Goal: Task Accomplishment & Management: Manage account settings

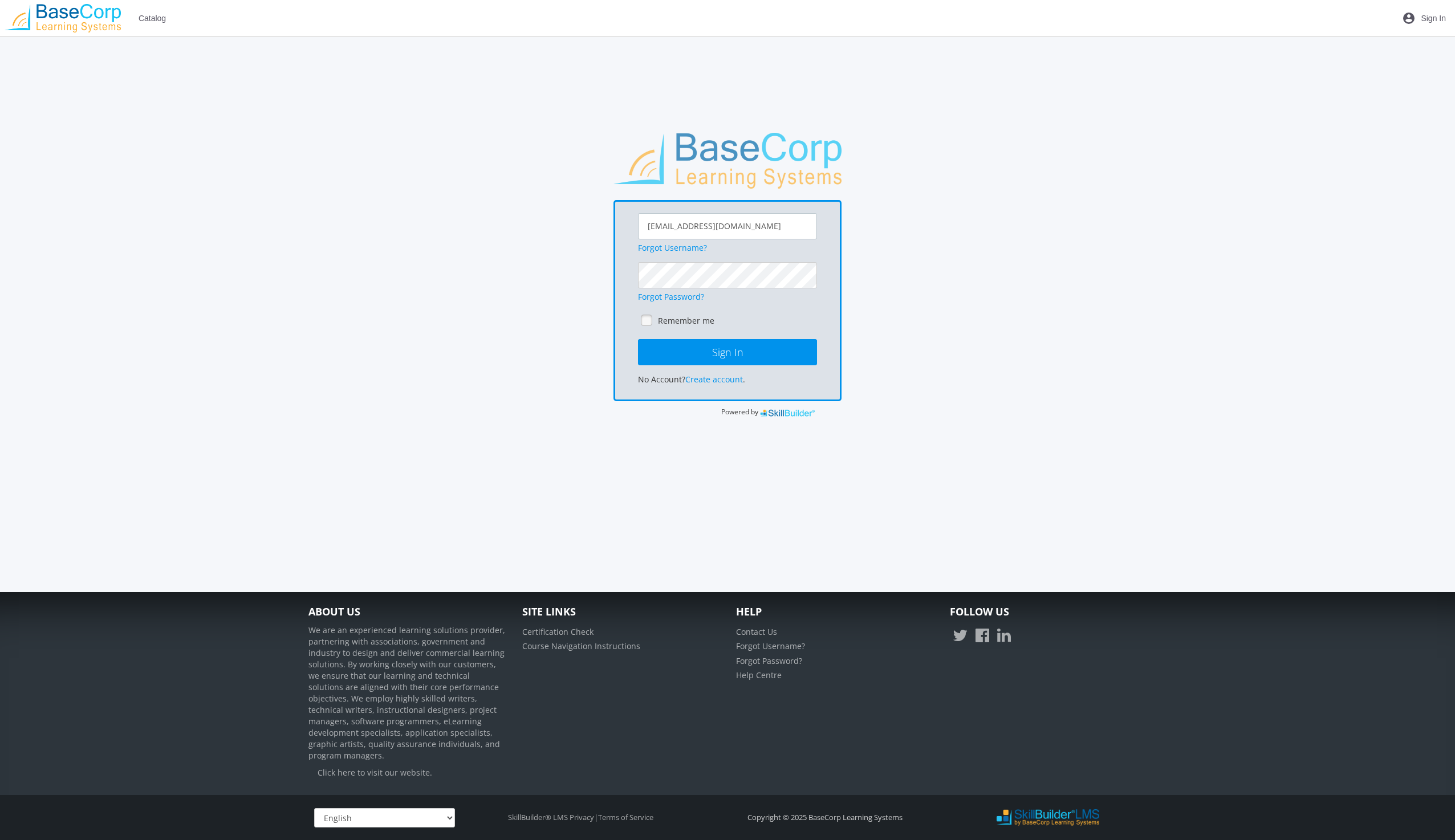
drag, startPoint x: 694, startPoint y: 227, endPoint x: 708, endPoint y: 225, distance: 14.1
click at [694, 227] on input "[EMAIL_ADDRESS][DOMAIN_NAME]" at bounding box center [728, 227] width 179 height 26
drag, startPoint x: 749, startPoint y: 223, endPoint x: 603, endPoint y: 227, distance: 146.1
click at [603, 227] on div "[EMAIL_ADDRESS][DOMAIN_NAME] Forgot Username? Forgot Password? Remember me Sign…" at bounding box center [728, 275] width 849 height 286
paste input "[EMAIL_ADDRESS]"
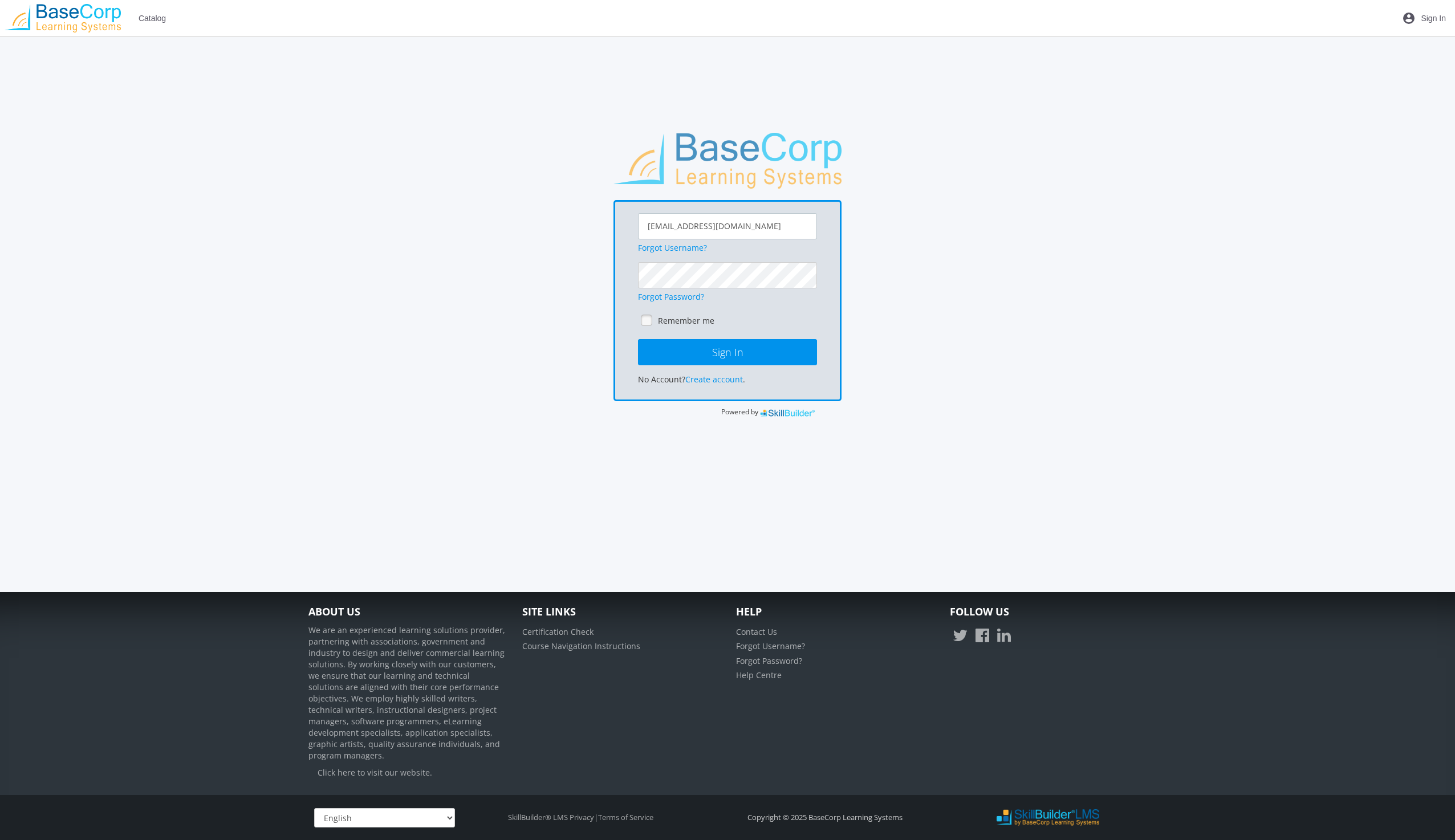
type input "[EMAIL_ADDRESS][DOMAIN_NAME]"
click at [617, 277] on div "[EMAIL_ADDRESS][DOMAIN_NAME] Forgot Username? Forgot Password? Remember me Sign…" at bounding box center [728, 301] width 228 height 201
click at [912, 320] on div "[EMAIL_ADDRESS][DOMAIN_NAME] Forgot Username? Forgot Password? Remember me Sign…" at bounding box center [728, 275] width 849 height 286
click at [734, 351] on button "Sign In" at bounding box center [728, 352] width 179 height 26
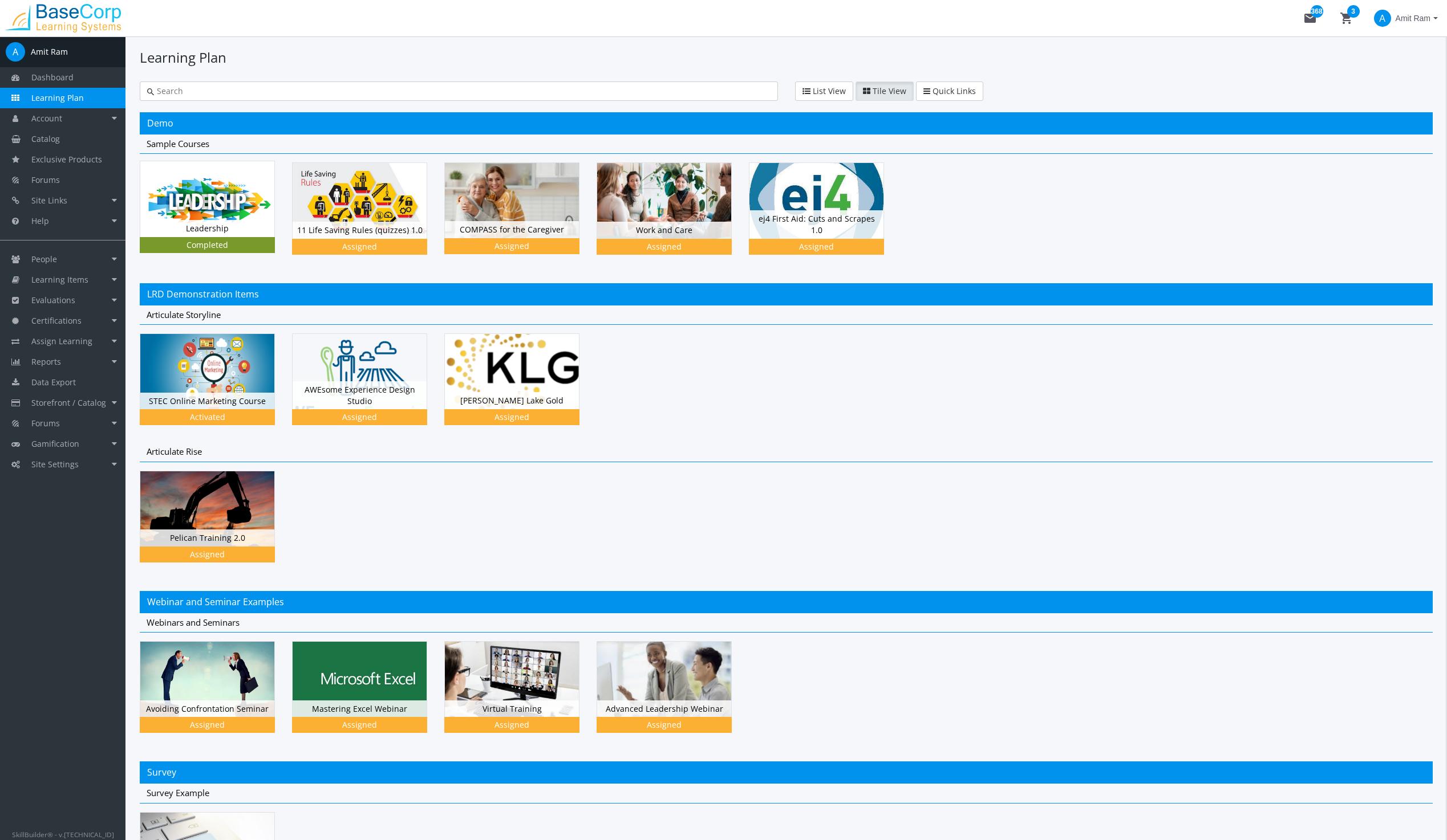
click at [225, 214] on img at bounding box center [207, 199] width 134 height 76
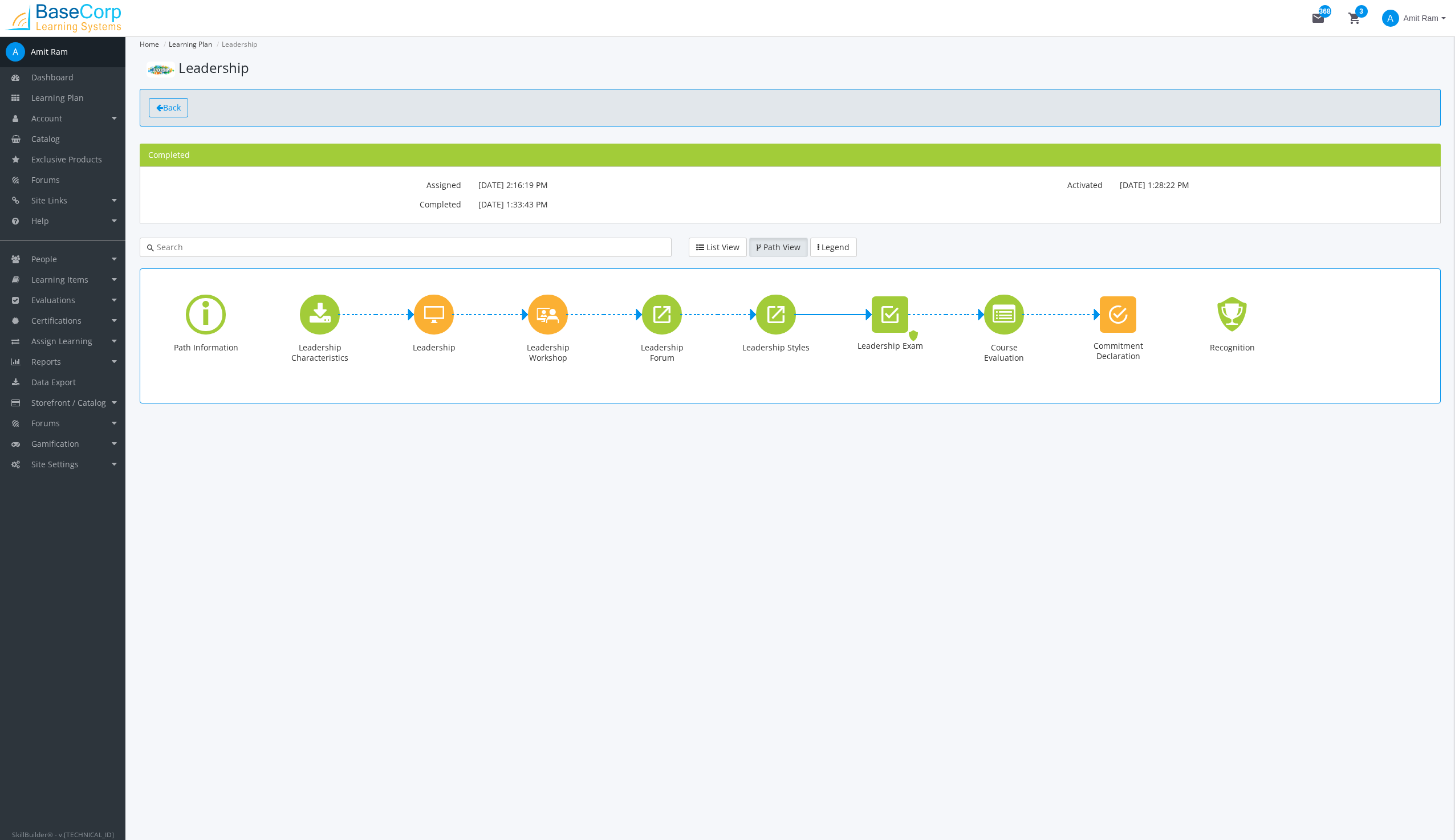
click at [172, 102] on span "Back" at bounding box center [172, 107] width 18 height 11
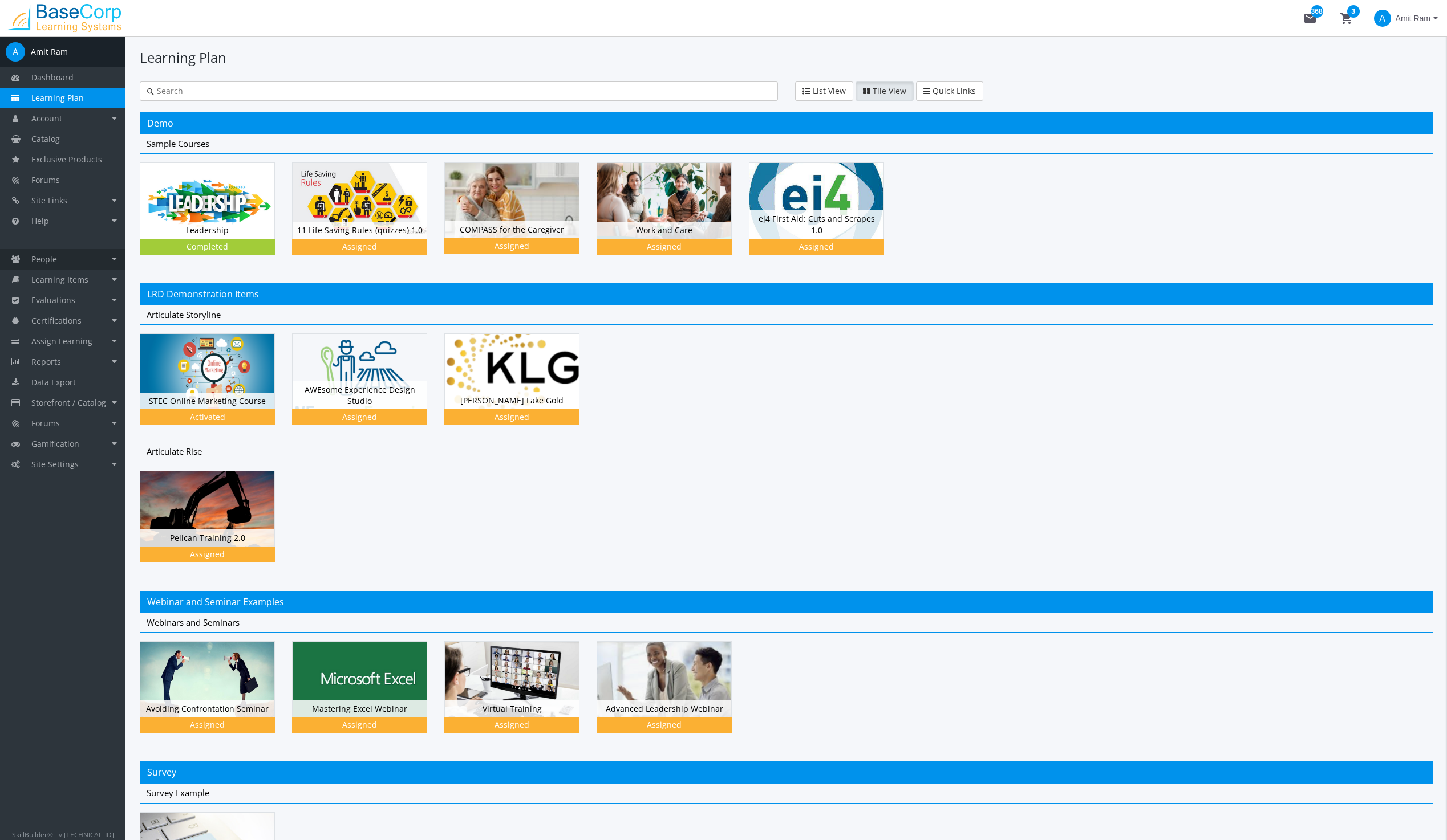
click at [41, 257] on span "People" at bounding box center [44, 259] width 25 height 11
click at [51, 363] on span "Learning Items" at bounding box center [60, 361] width 57 height 11
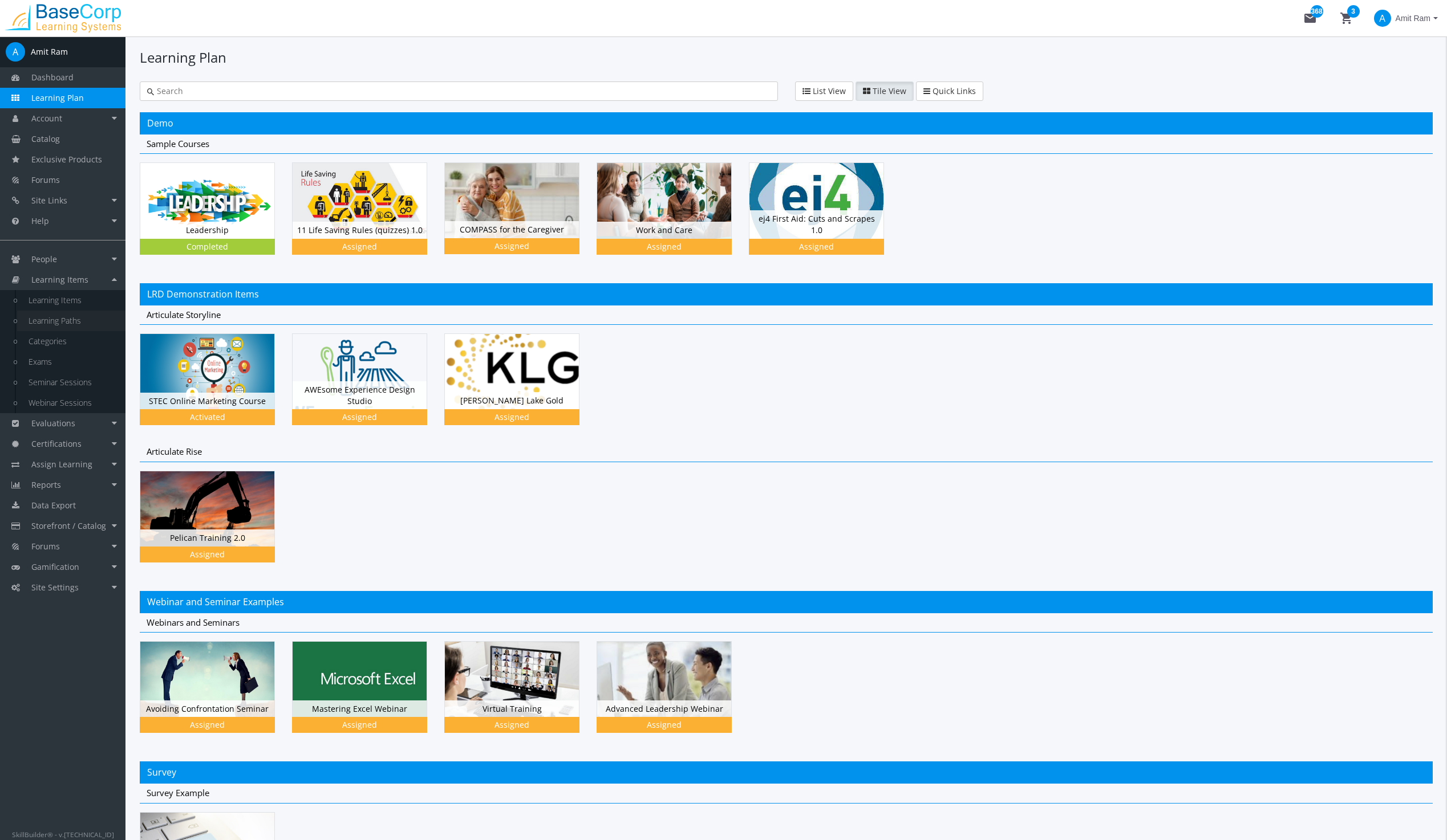
click at [49, 322] on link "Learning Paths" at bounding box center [71, 321] width 109 height 21
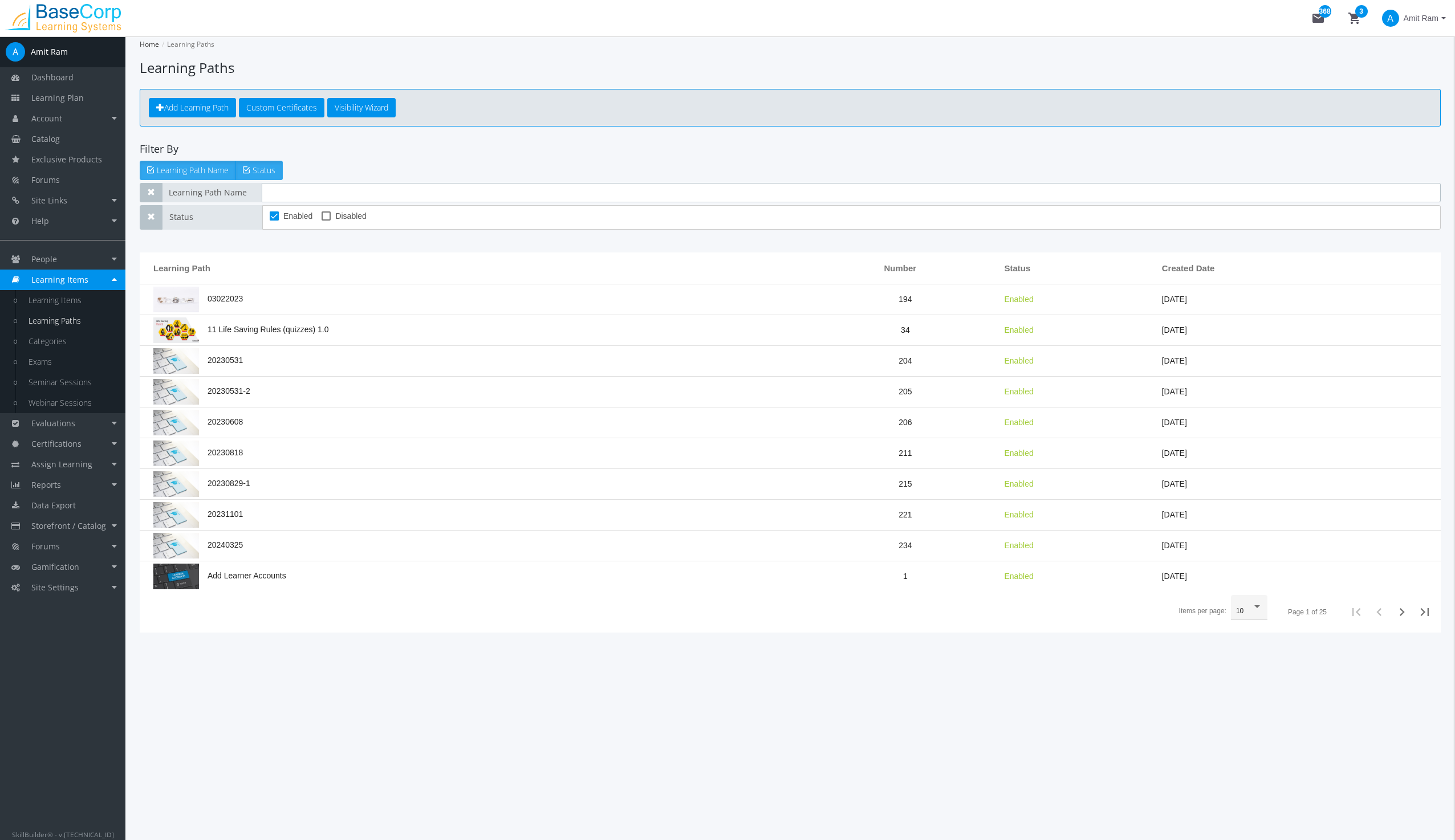
click at [300, 193] on input "text" at bounding box center [852, 192] width 1179 height 19
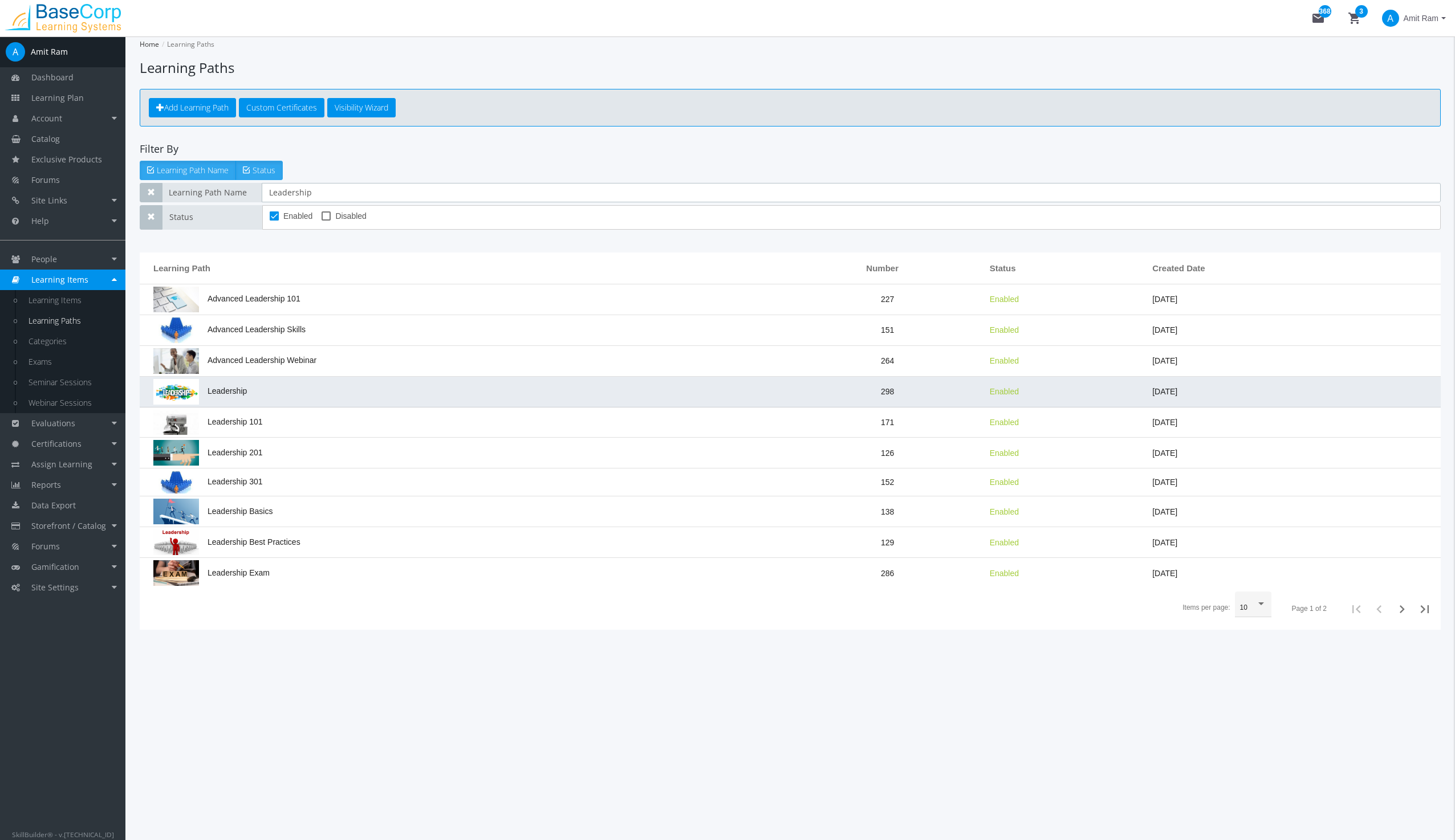
type input "Leadership"
click at [234, 391] on span "Leadership" at bounding box center [200, 391] width 93 height 9
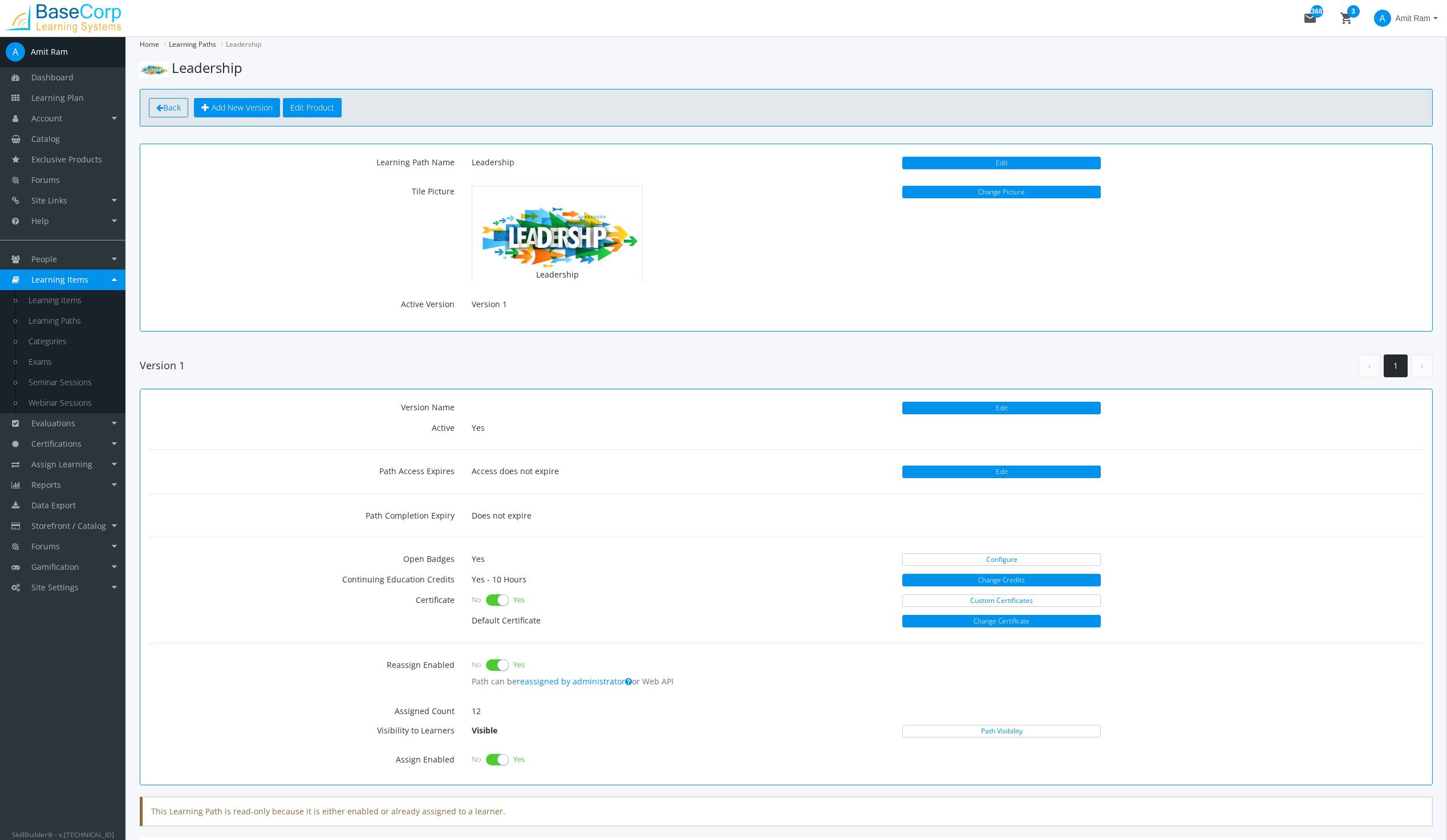
click at [174, 109] on span "Back" at bounding box center [172, 107] width 18 height 11
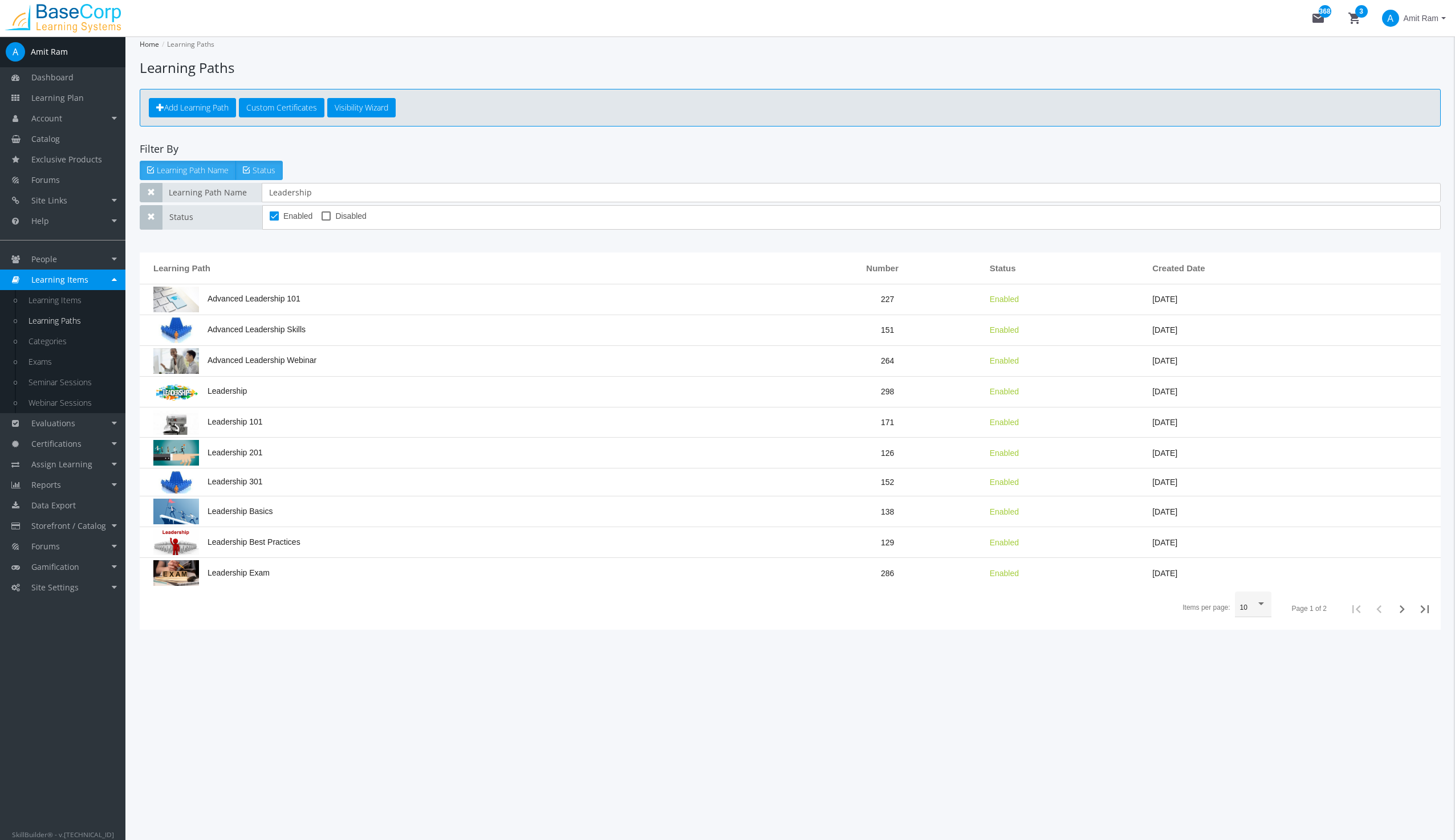
click at [52, 318] on link "Learning Paths" at bounding box center [71, 321] width 109 height 21
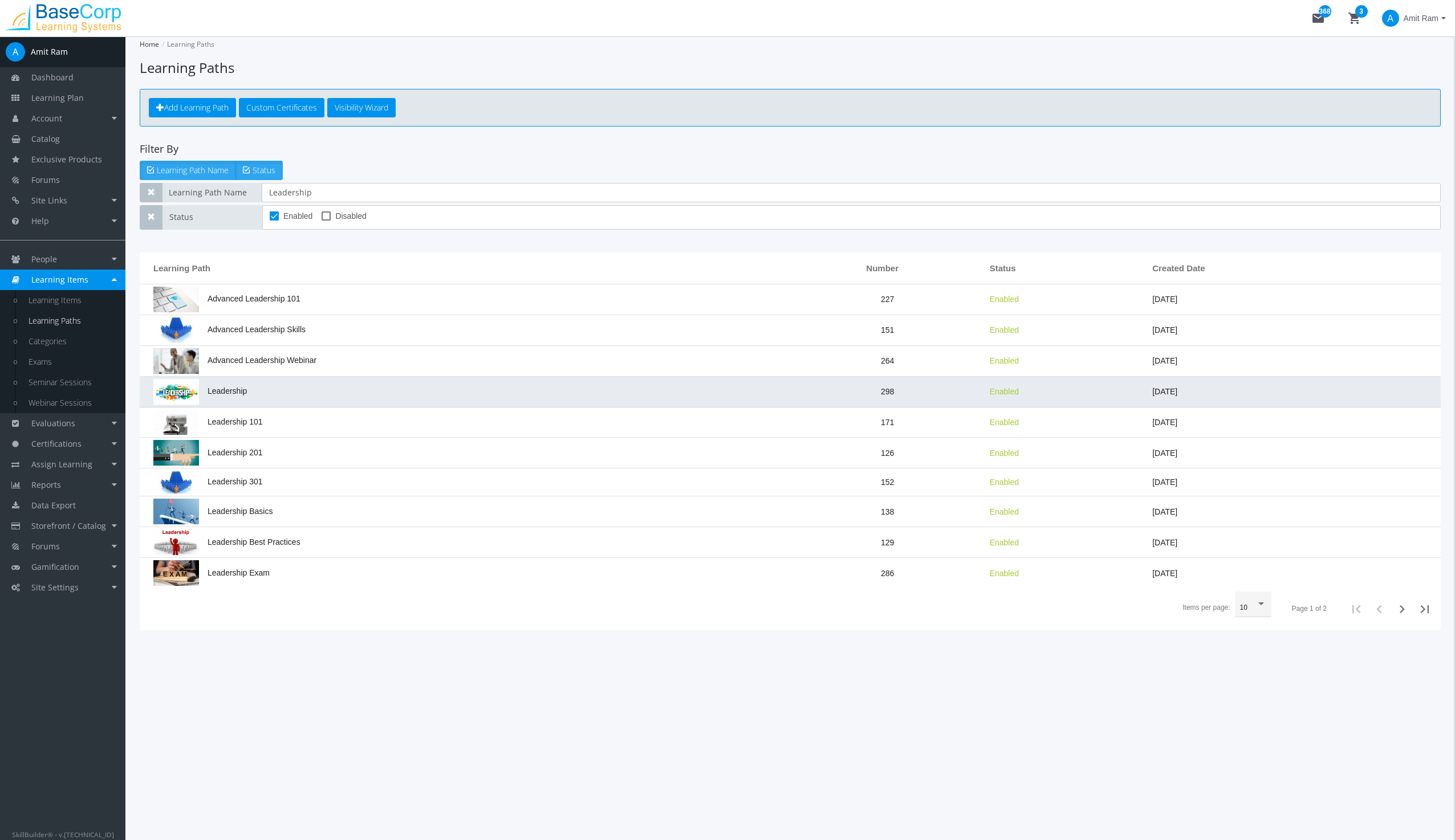
click at [244, 391] on span "Leadership" at bounding box center [200, 391] width 93 height 9
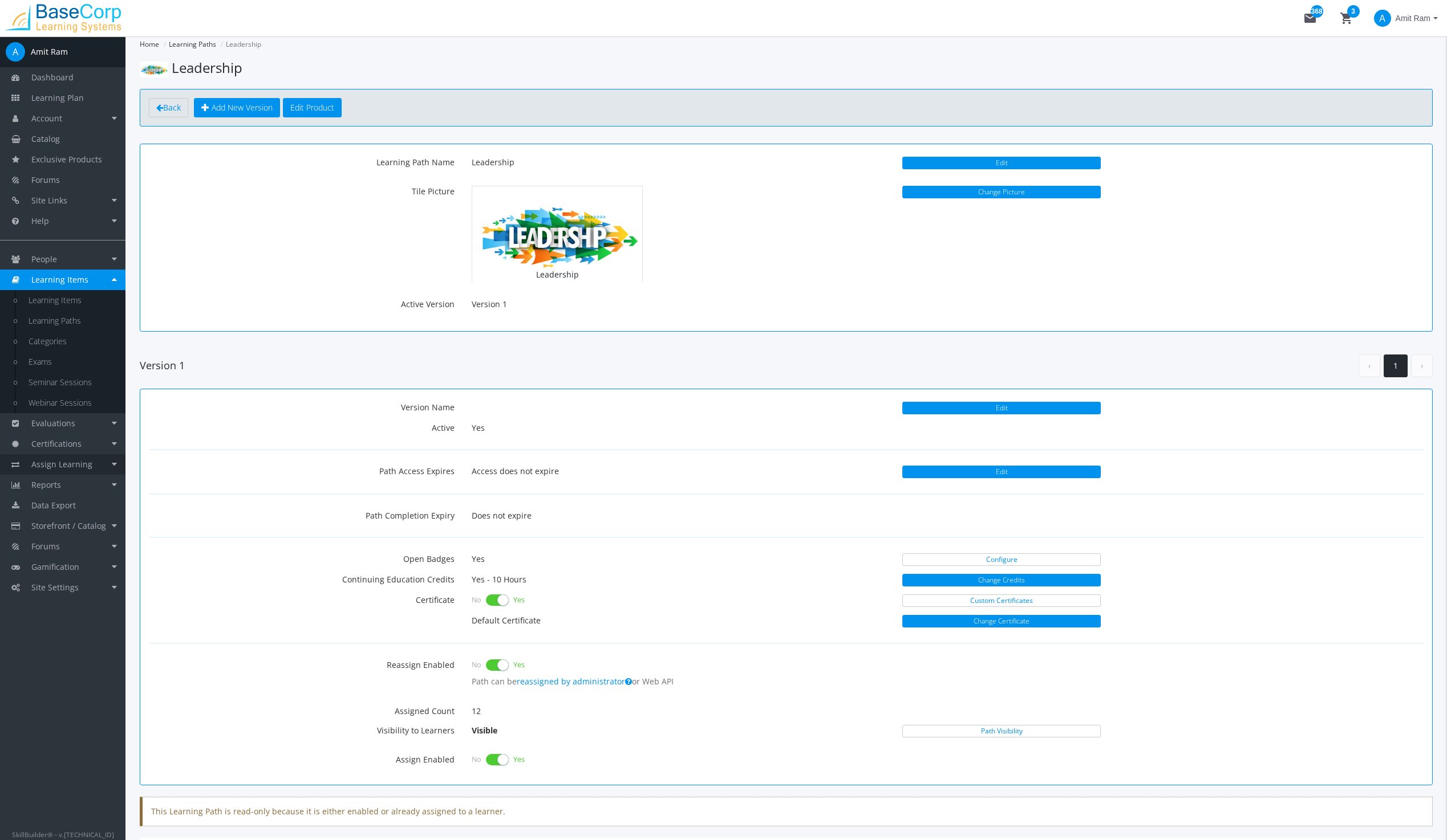
click at [66, 465] on span "Assign Learning" at bounding box center [62, 465] width 61 height 11
click at [71, 445] on span "Data Export" at bounding box center [54, 446] width 45 height 11
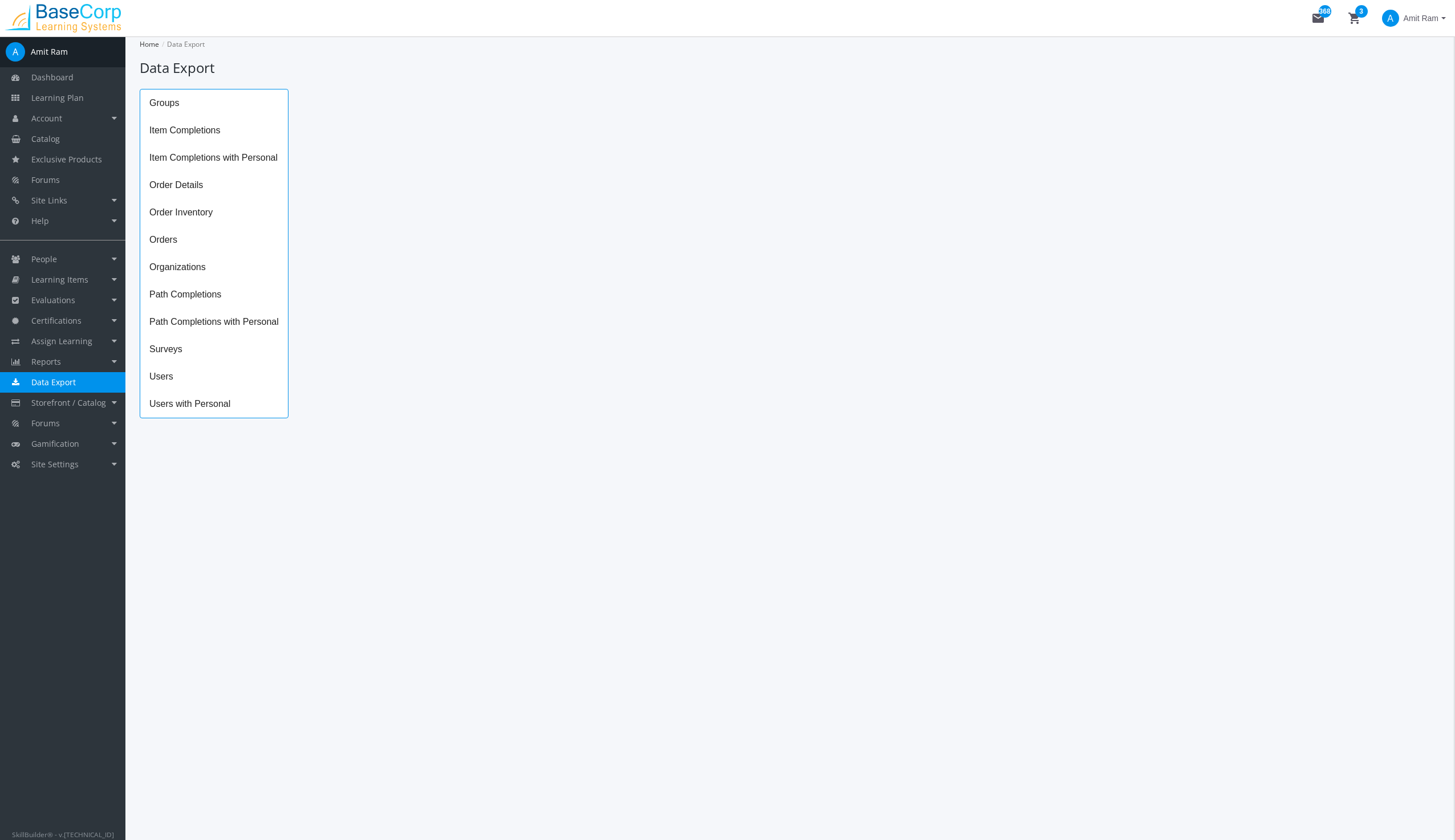
click at [57, 380] on span "Data Export" at bounding box center [54, 382] width 45 height 11
click at [176, 157] on span "Item Completions with Personal" at bounding box center [214, 158] width 148 height 28
click at [496, 112] on div "Start *" at bounding box center [432, 116] width 235 height 23
click at [561, 117] on icon "Open calendar" at bounding box center [559, 114] width 12 height 12
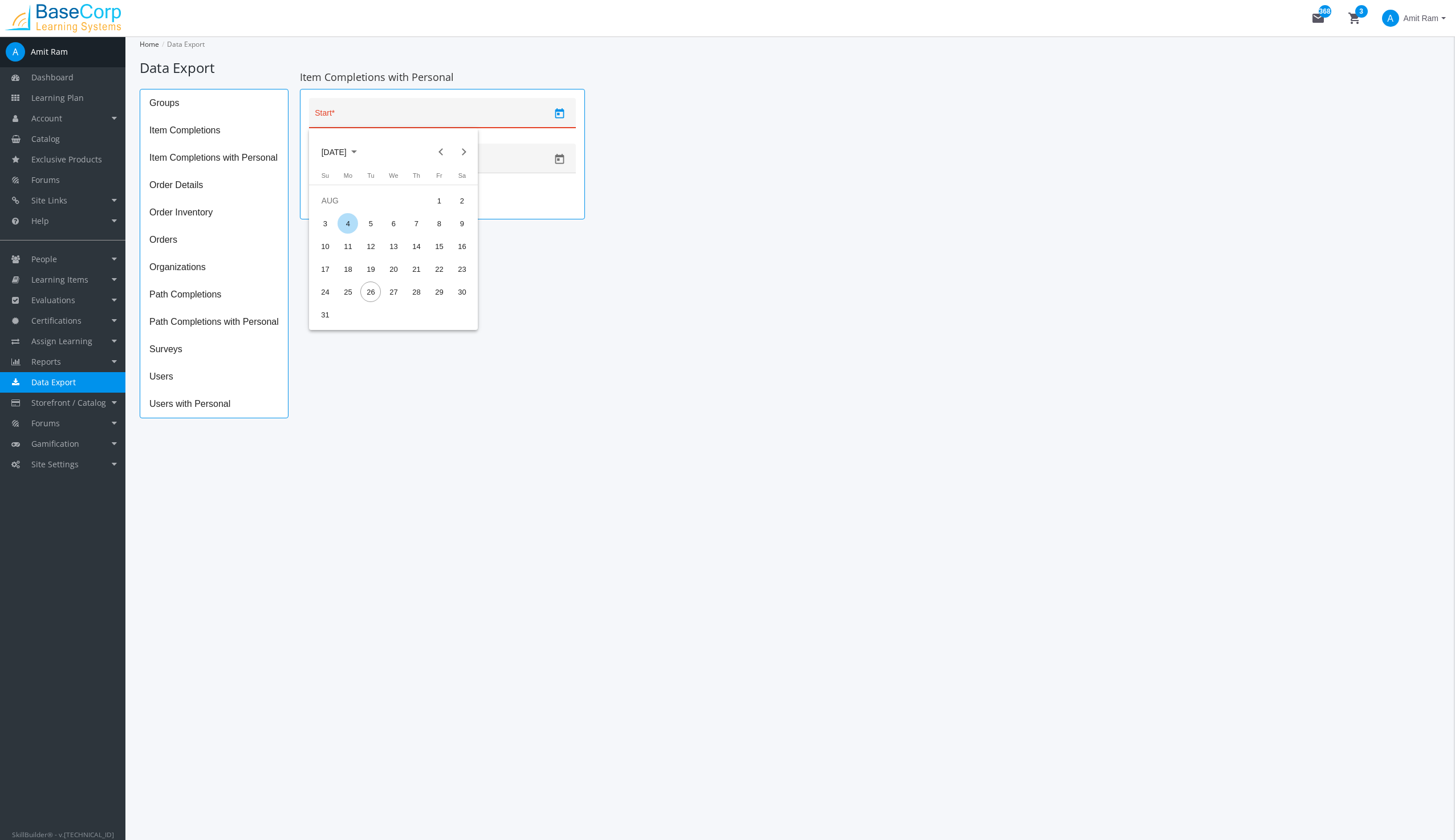
click at [348, 220] on div "4" at bounding box center [348, 223] width 21 height 21
type input "[DATE]"
click at [562, 159] on icon "Open calendar" at bounding box center [559, 160] width 12 height 12
click at [375, 334] on div "26" at bounding box center [371, 338] width 21 height 21
type input "[DATE]"
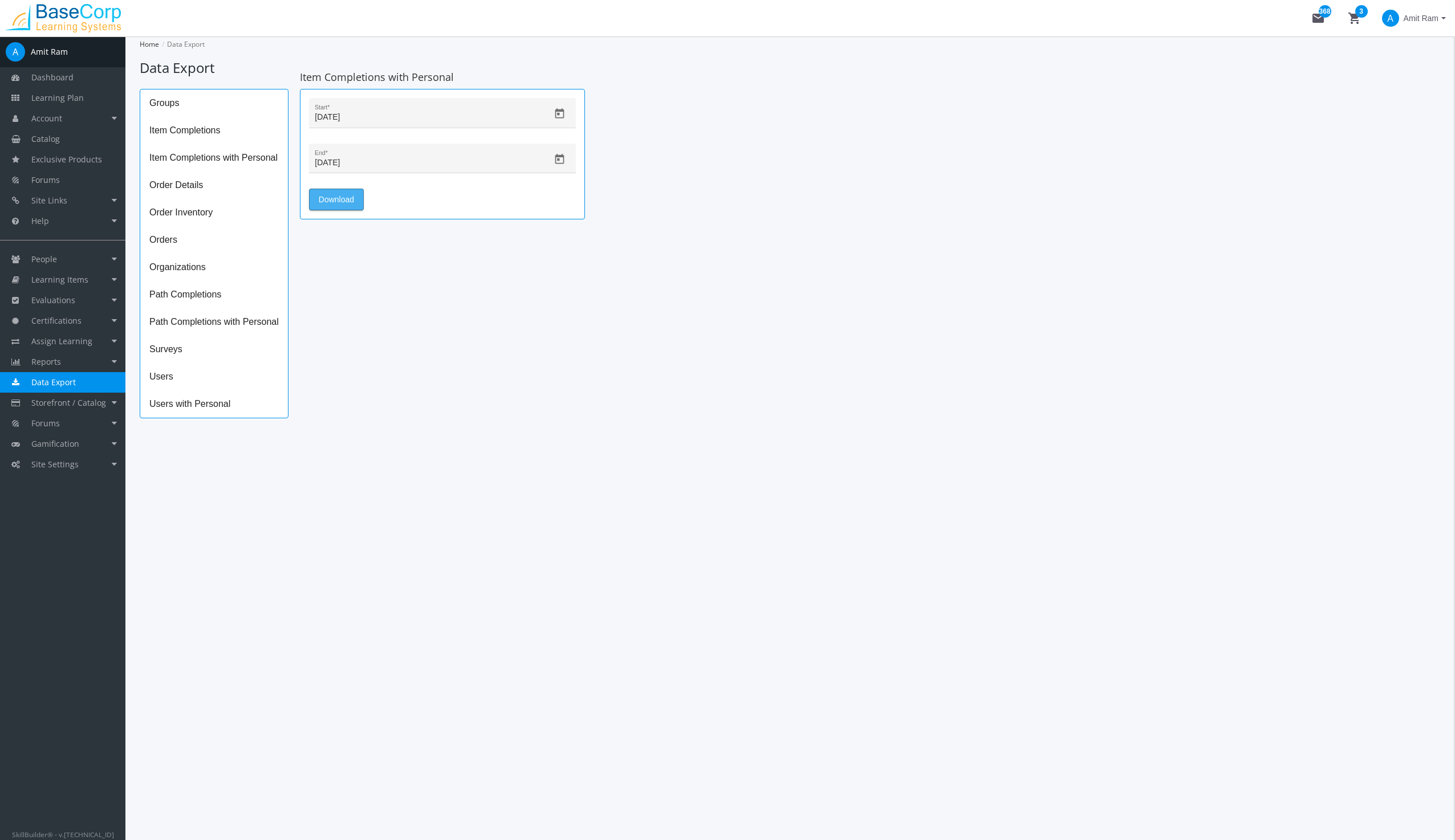
click at [337, 194] on span "Download" at bounding box center [337, 200] width 35 height 21
click at [69, 405] on span "Storefront / Catalog" at bounding box center [69, 403] width 75 height 11
click at [72, 525] on link "Products" at bounding box center [71, 526] width 109 height 21
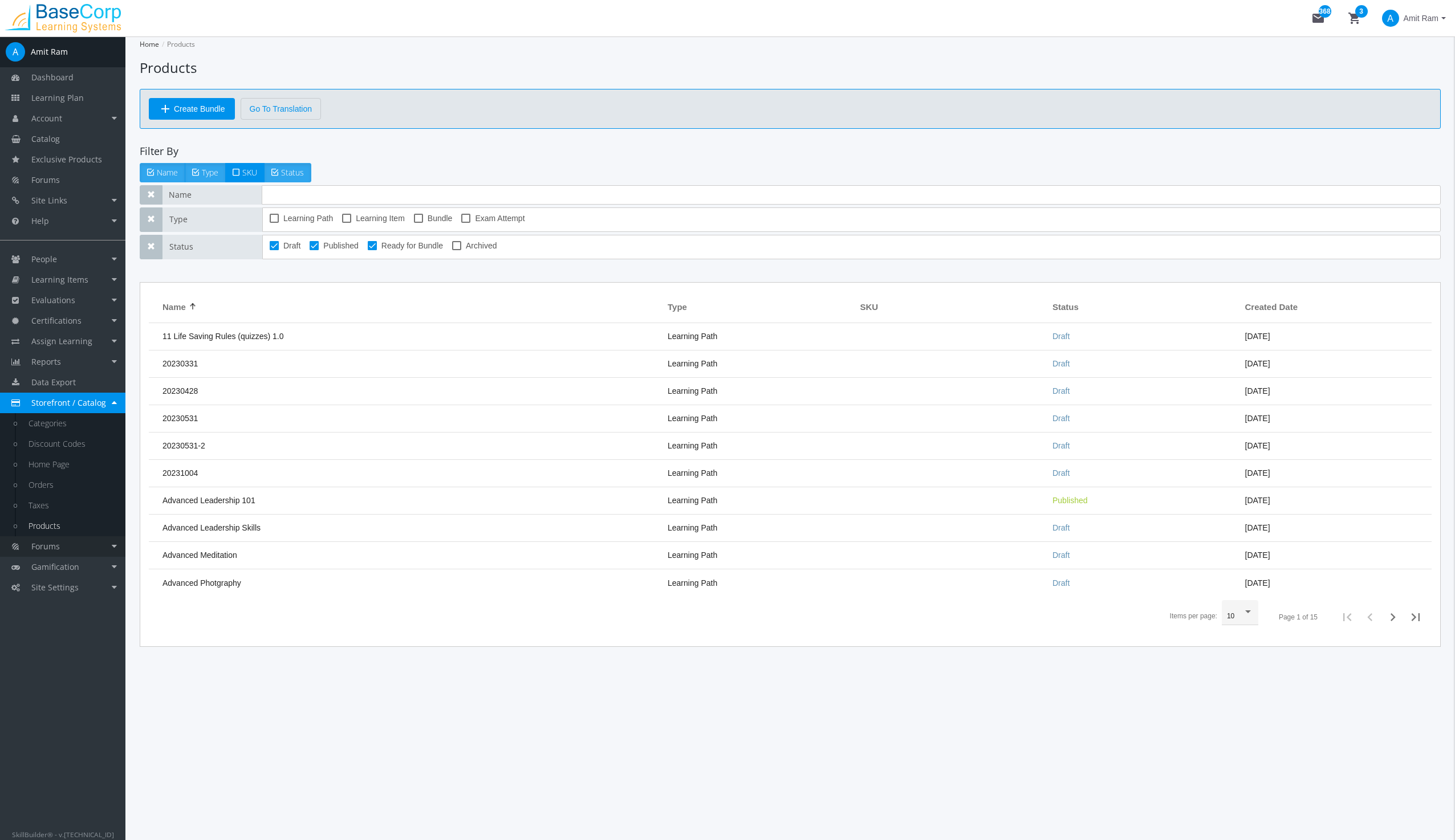
click at [54, 551] on span "Forums" at bounding box center [45, 546] width 29 height 11
click at [54, 486] on span "Gamification" at bounding box center [55, 485] width 48 height 11
click at [54, 526] on span "Site Settings" at bounding box center [55, 526] width 47 height 11
click at [71, 568] on link "System Settings" at bounding box center [71, 568] width 109 height 21
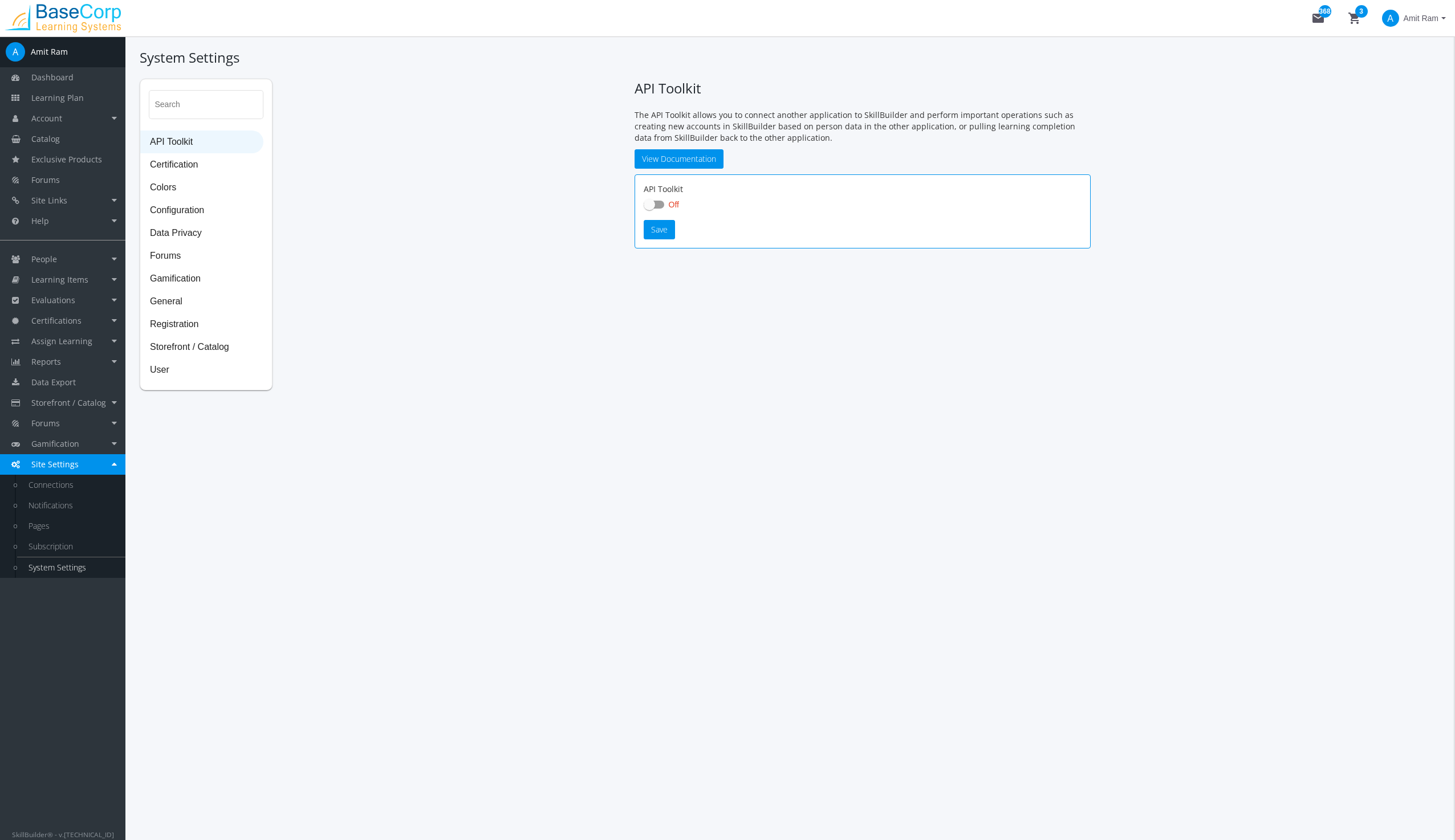
checkbox input "true"
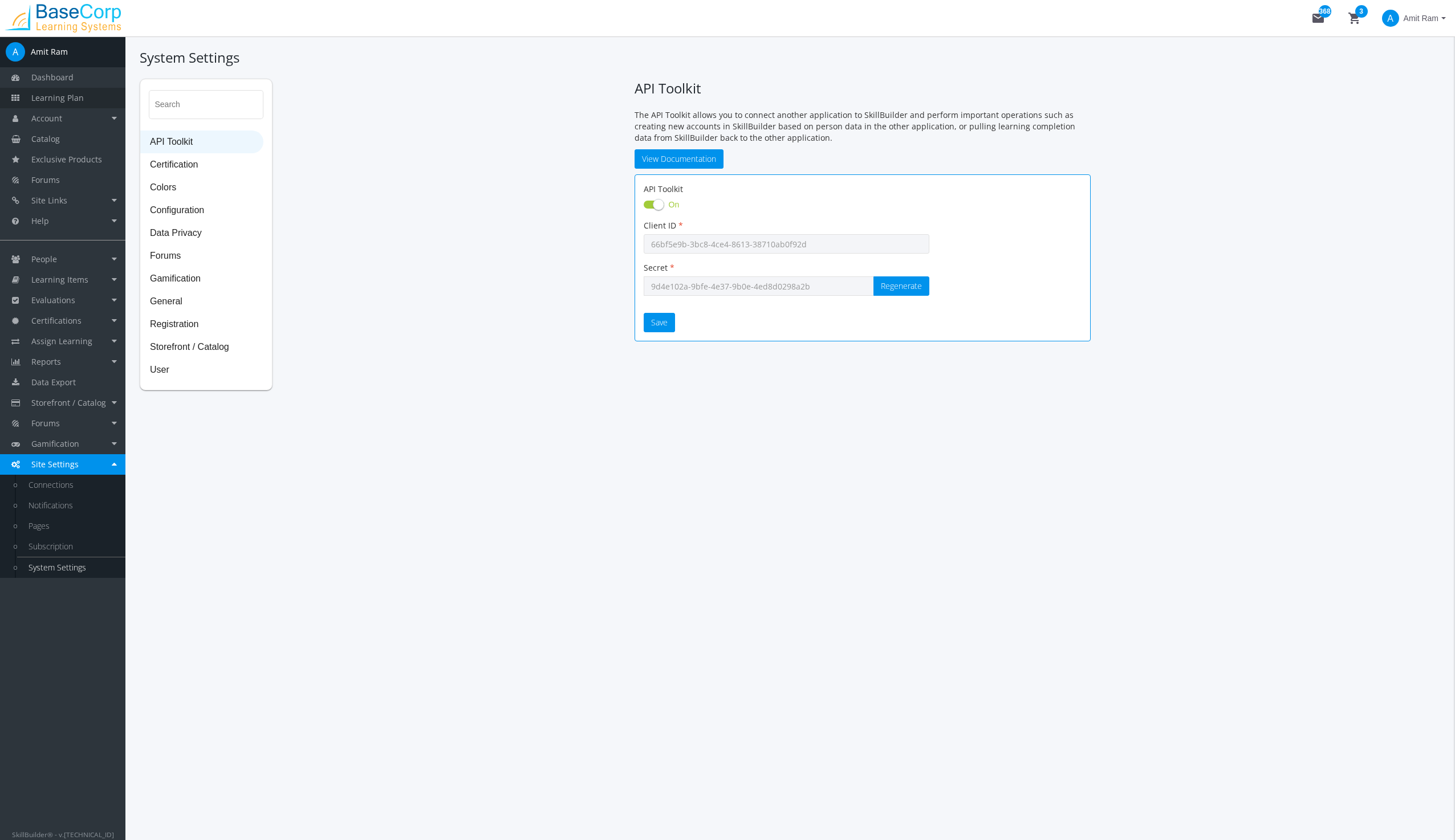
click at [55, 92] on link "Learning Plan" at bounding box center [62, 98] width 126 height 21
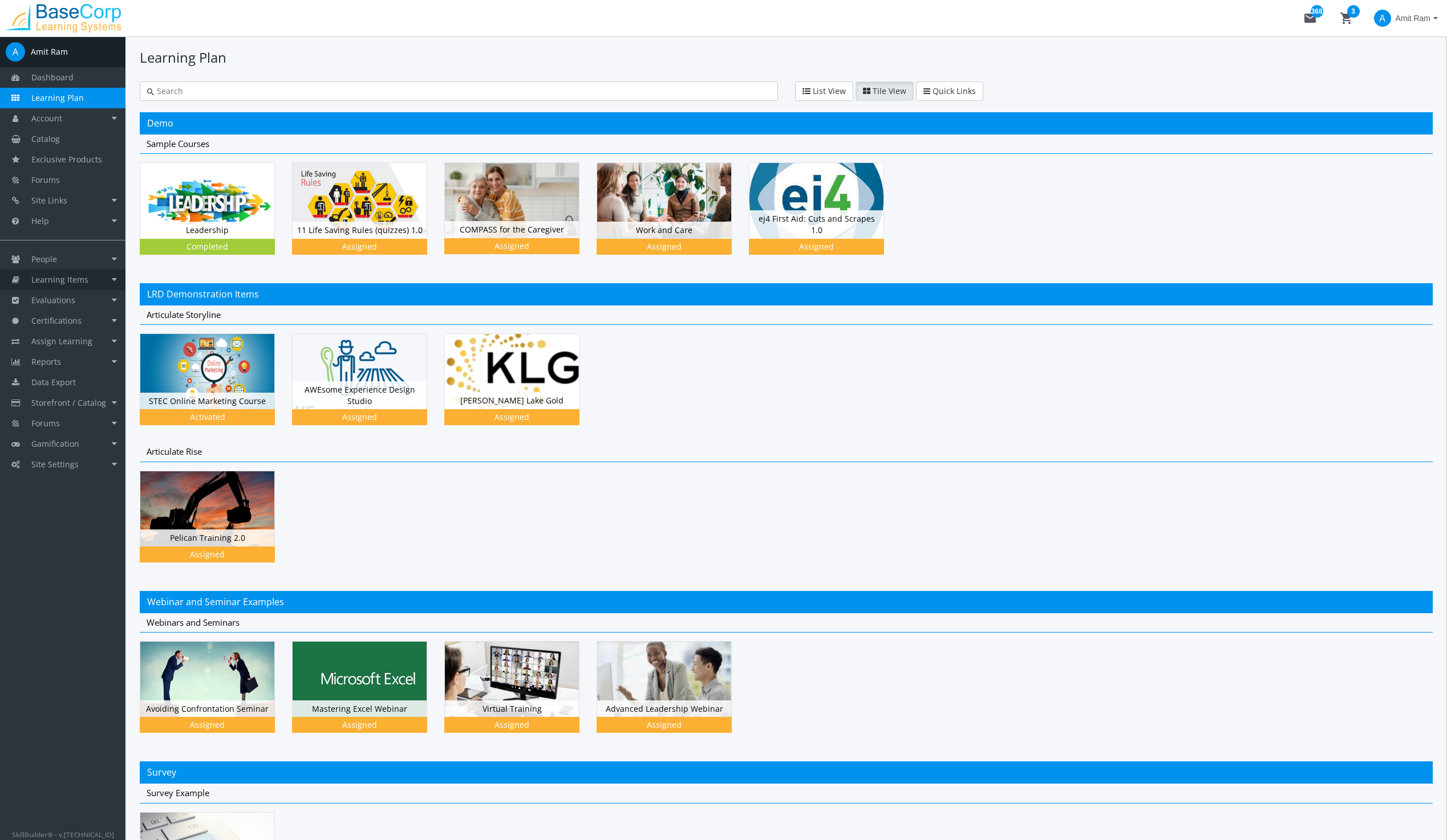
click at [84, 277] on span "Learning Items" at bounding box center [60, 280] width 57 height 11
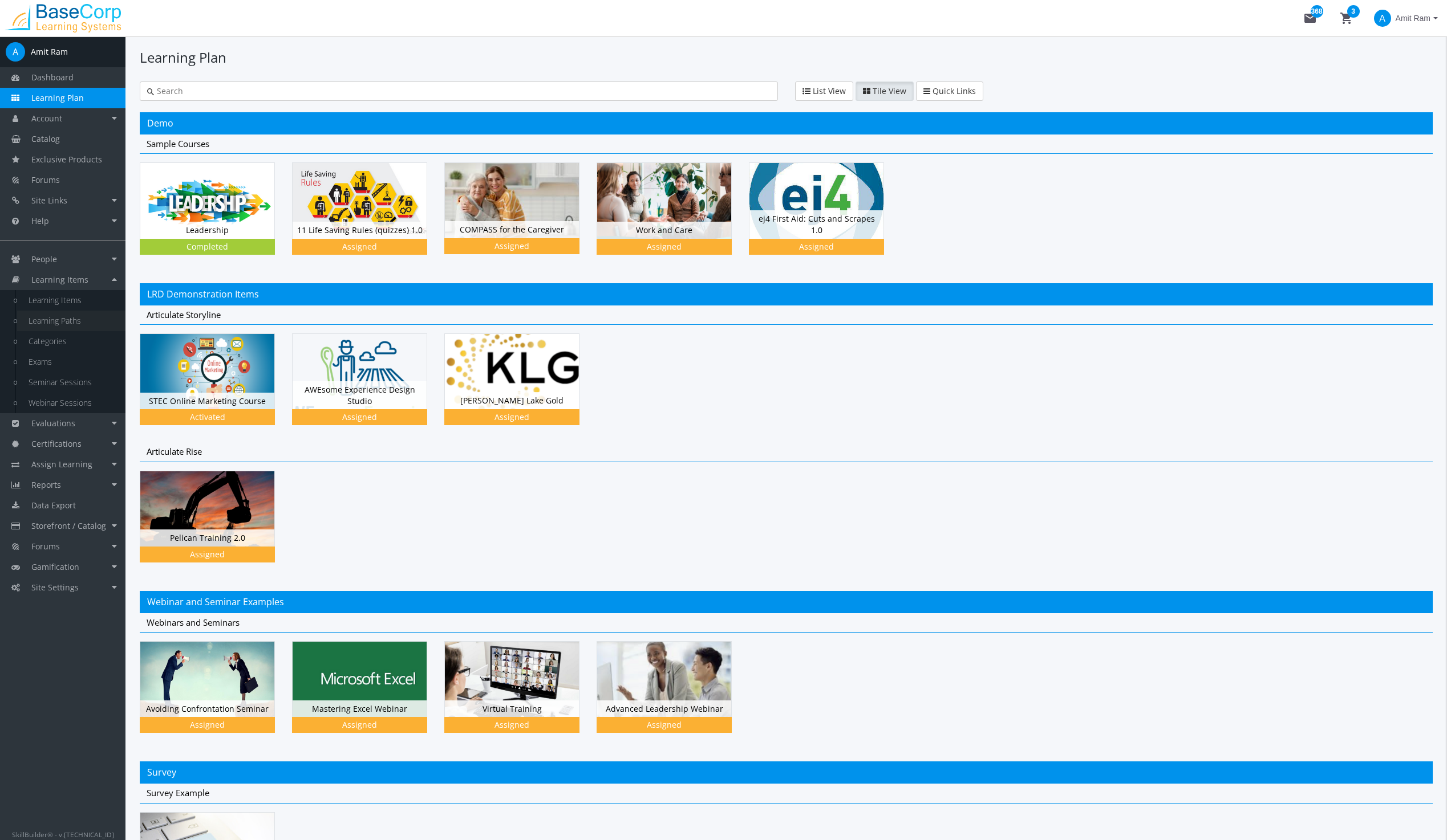
click at [66, 319] on link "Learning Paths" at bounding box center [71, 321] width 109 height 21
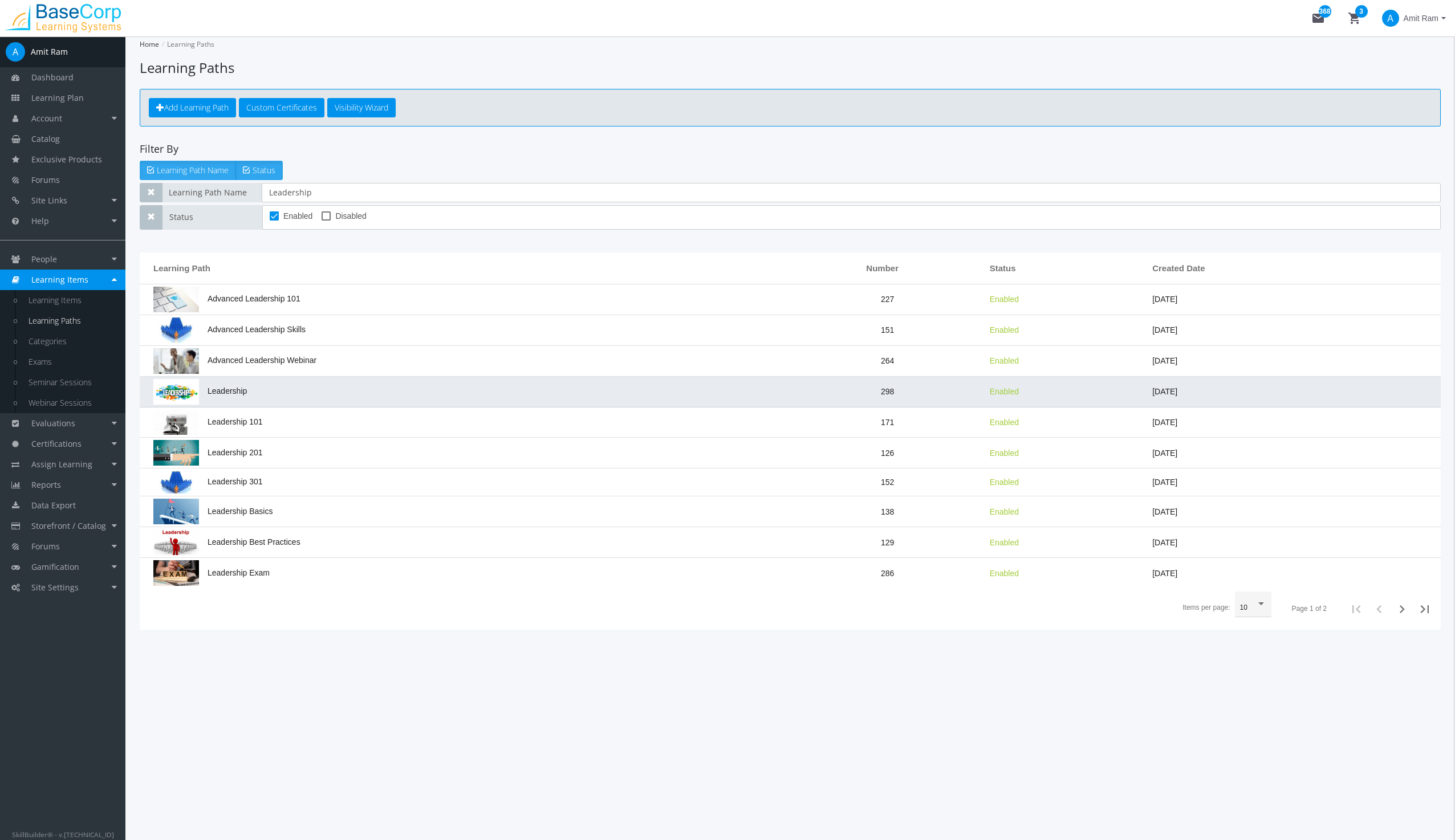
click at [211, 387] on span "Leadership" at bounding box center [200, 391] width 93 height 9
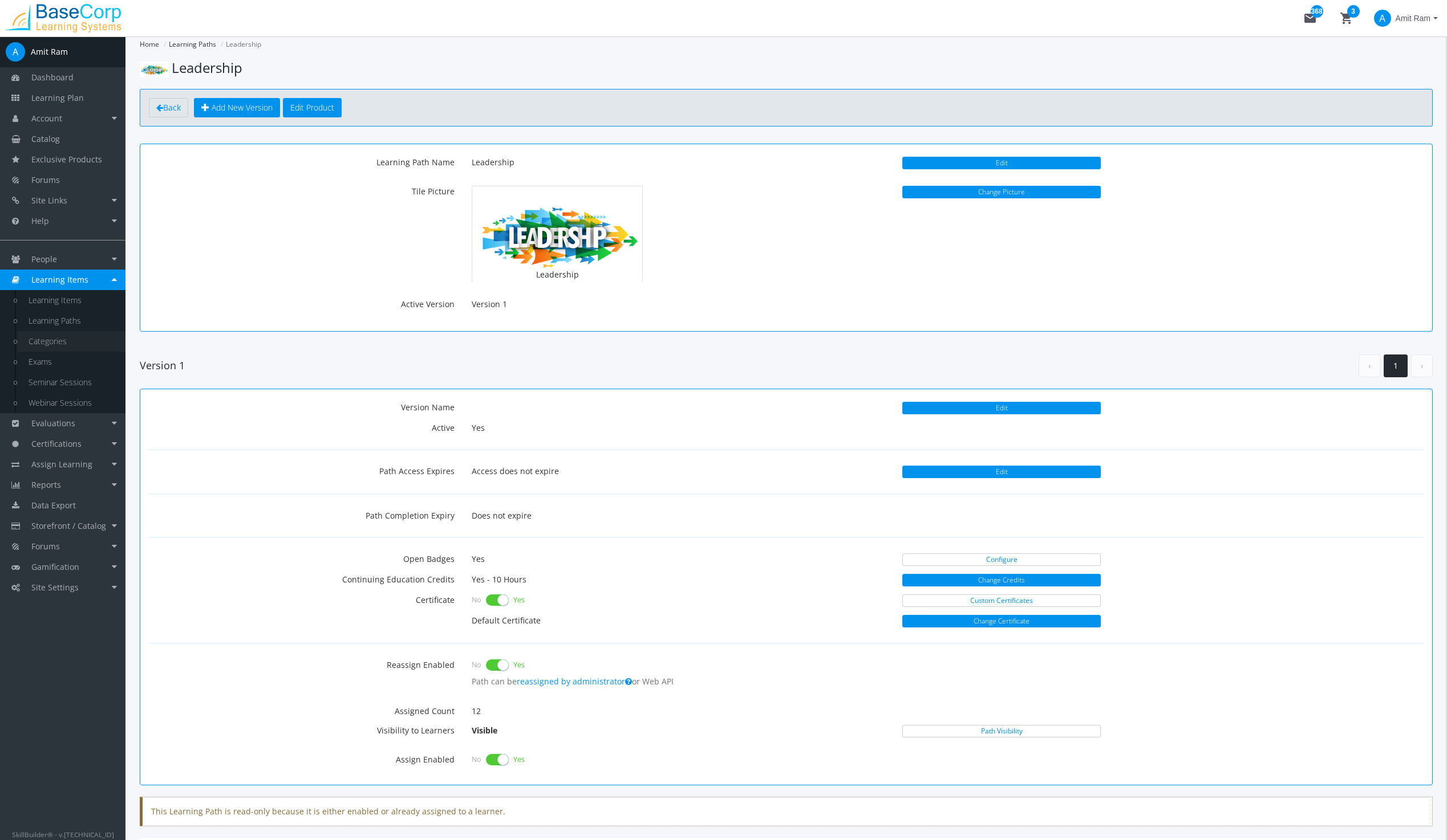
click at [41, 341] on link "Categories" at bounding box center [71, 341] width 109 height 21
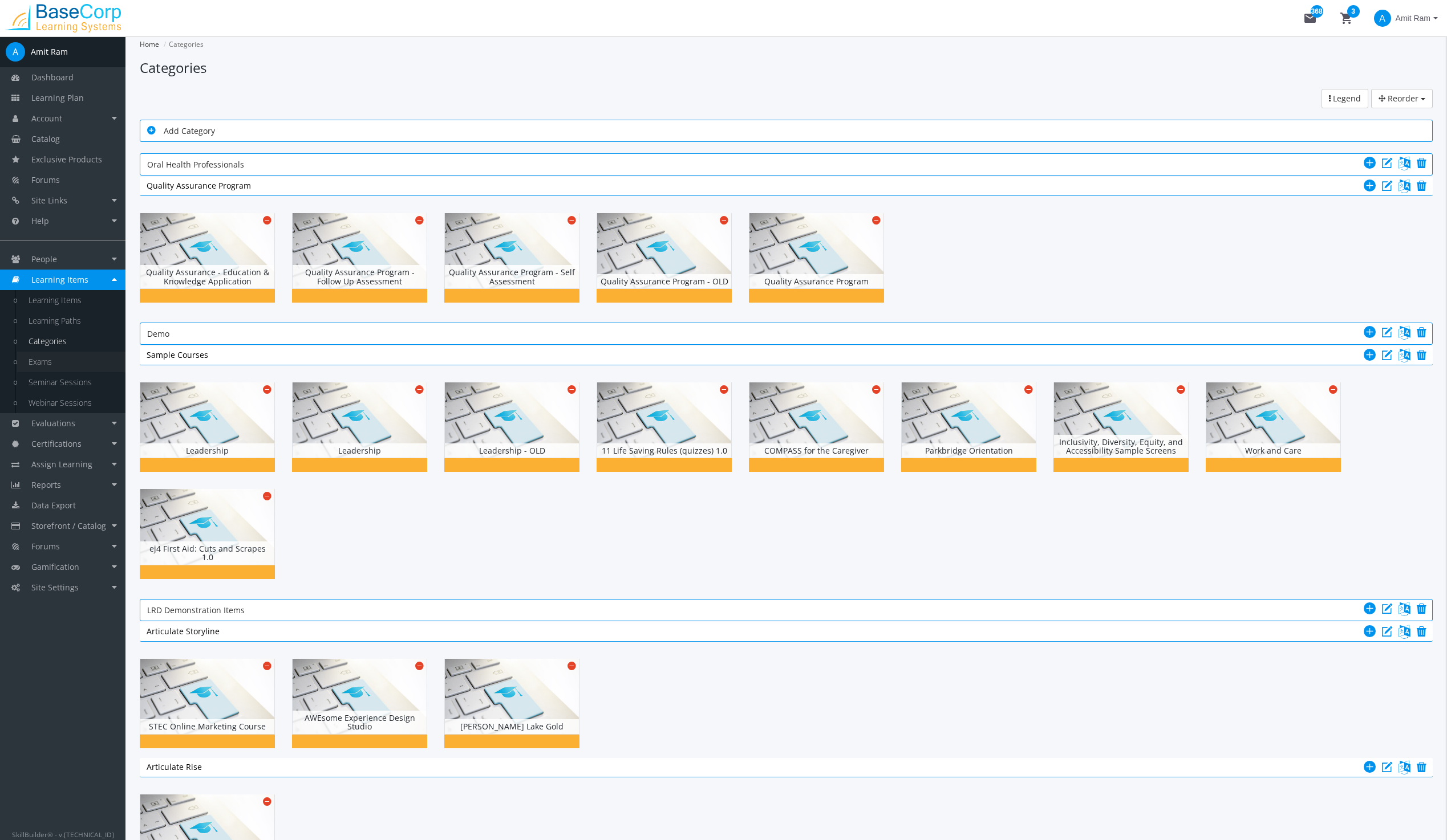
click at [42, 359] on link "Exams" at bounding box center [71, 361] width 109 height 21
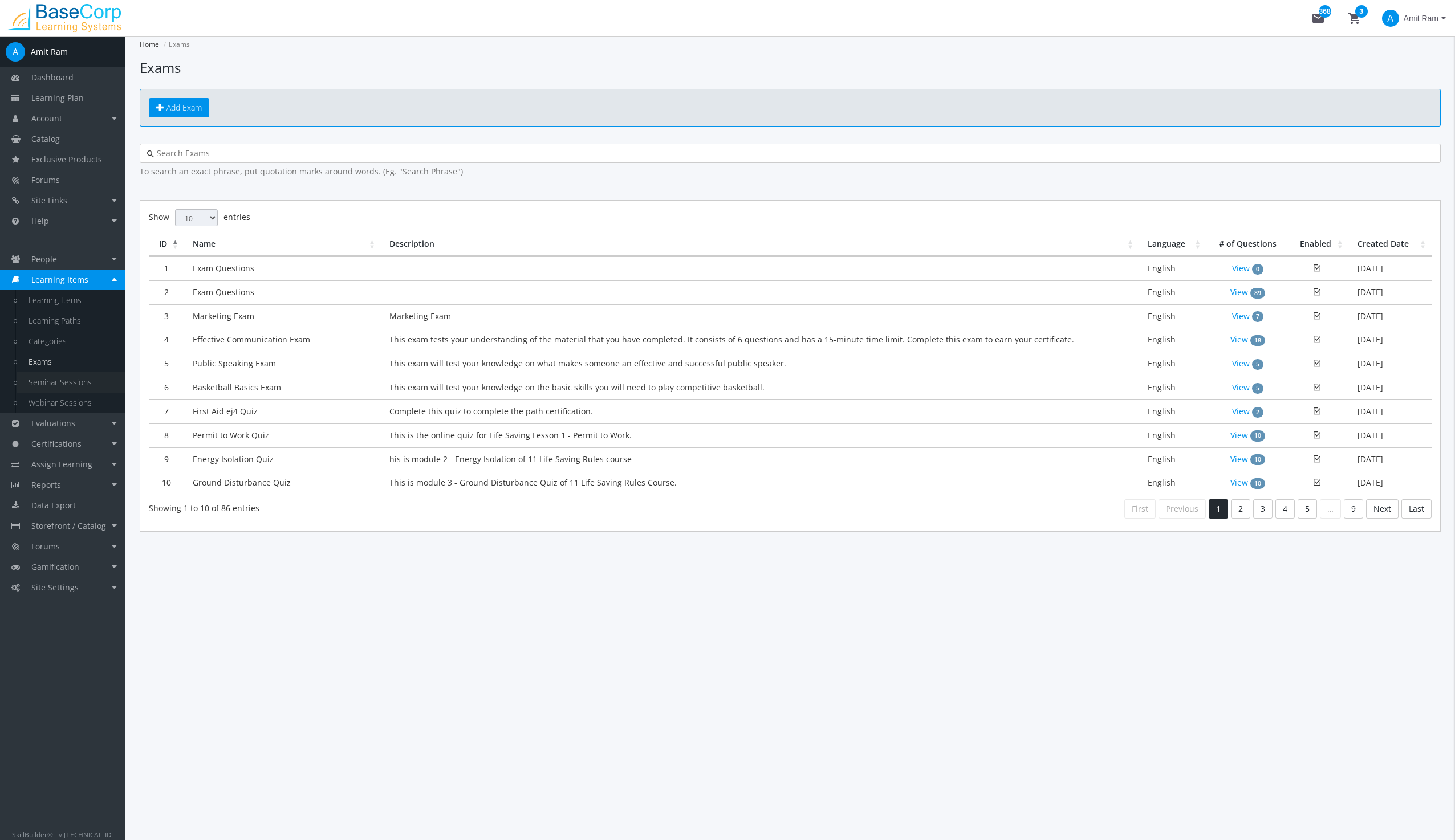
click at [47, 381] on link "Seminar Sessions" at bounding box center [71, 382] width 109 height 21
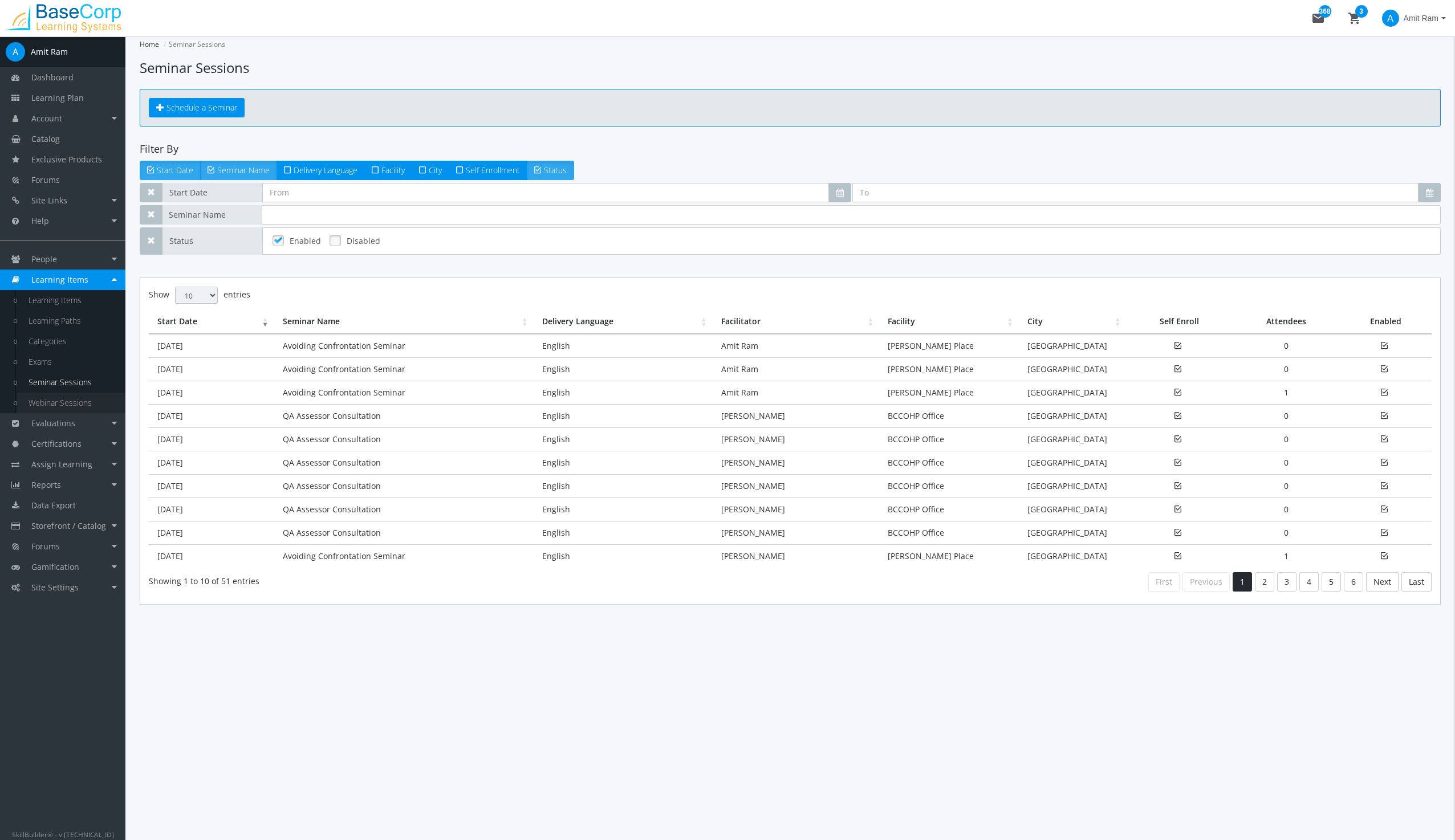
click at [49, 402] on link "Webinar Sessions" at bounding box center [71, 403] width 109 height 21
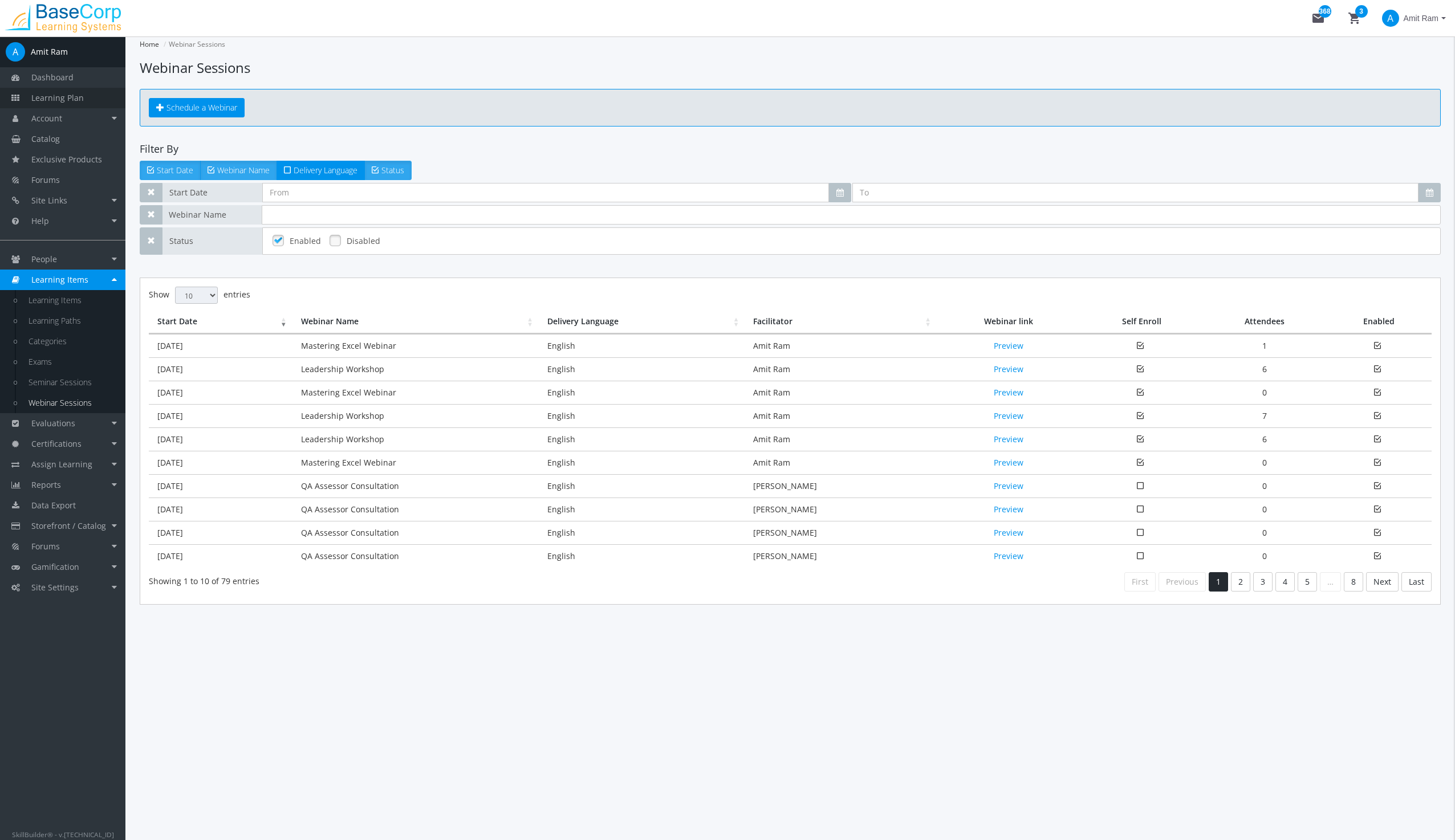
click at [50, 93] on span "Learning Plan" at bounding box center [58, 98] width 52 height 11
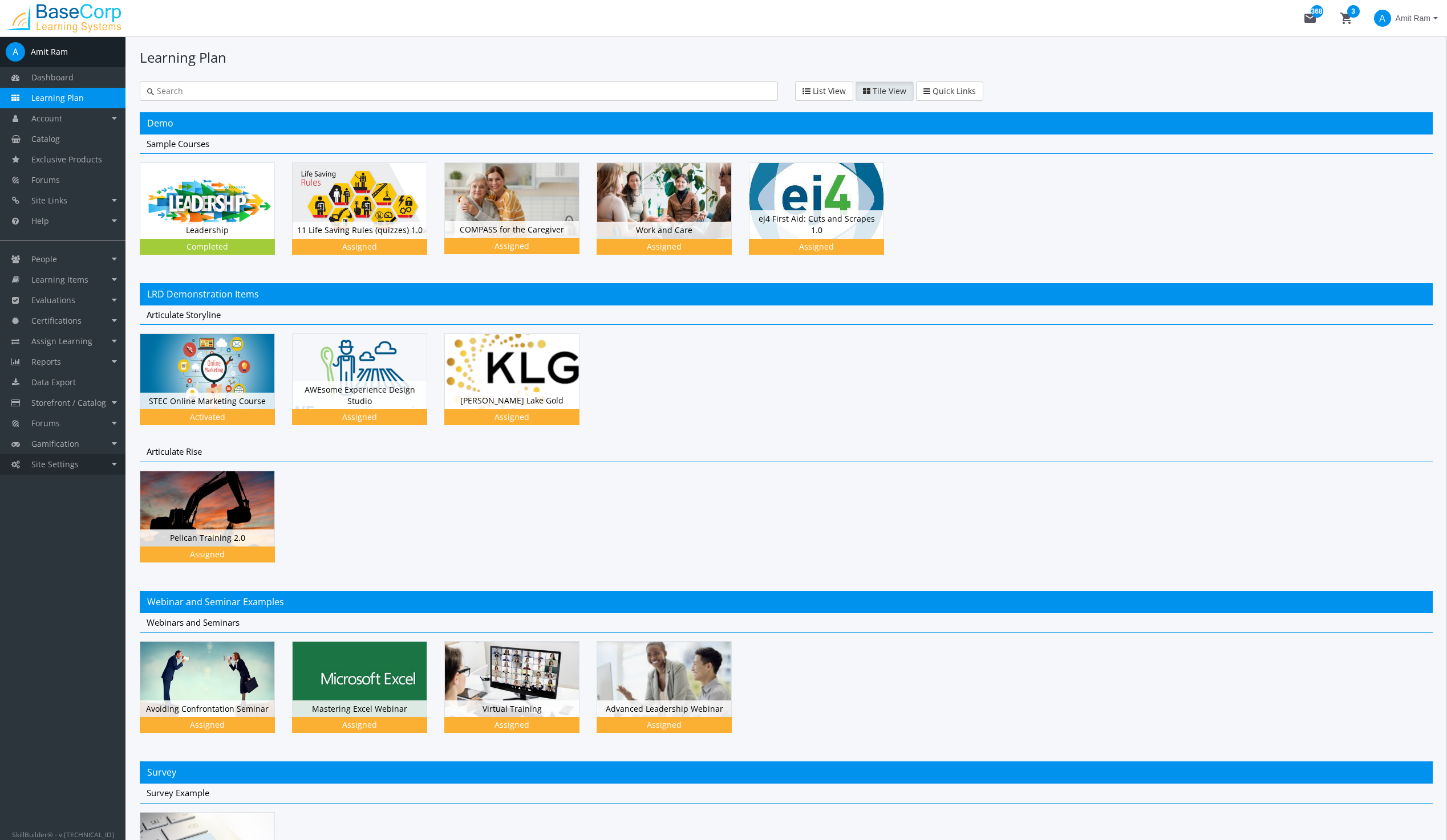
click at [70, 462] on span "Site Settings" at bounding box center [55, 465] width 47 height 11
click at [56, 481] on link "Connections" at bounding box center [71, 485] width 109 height 21
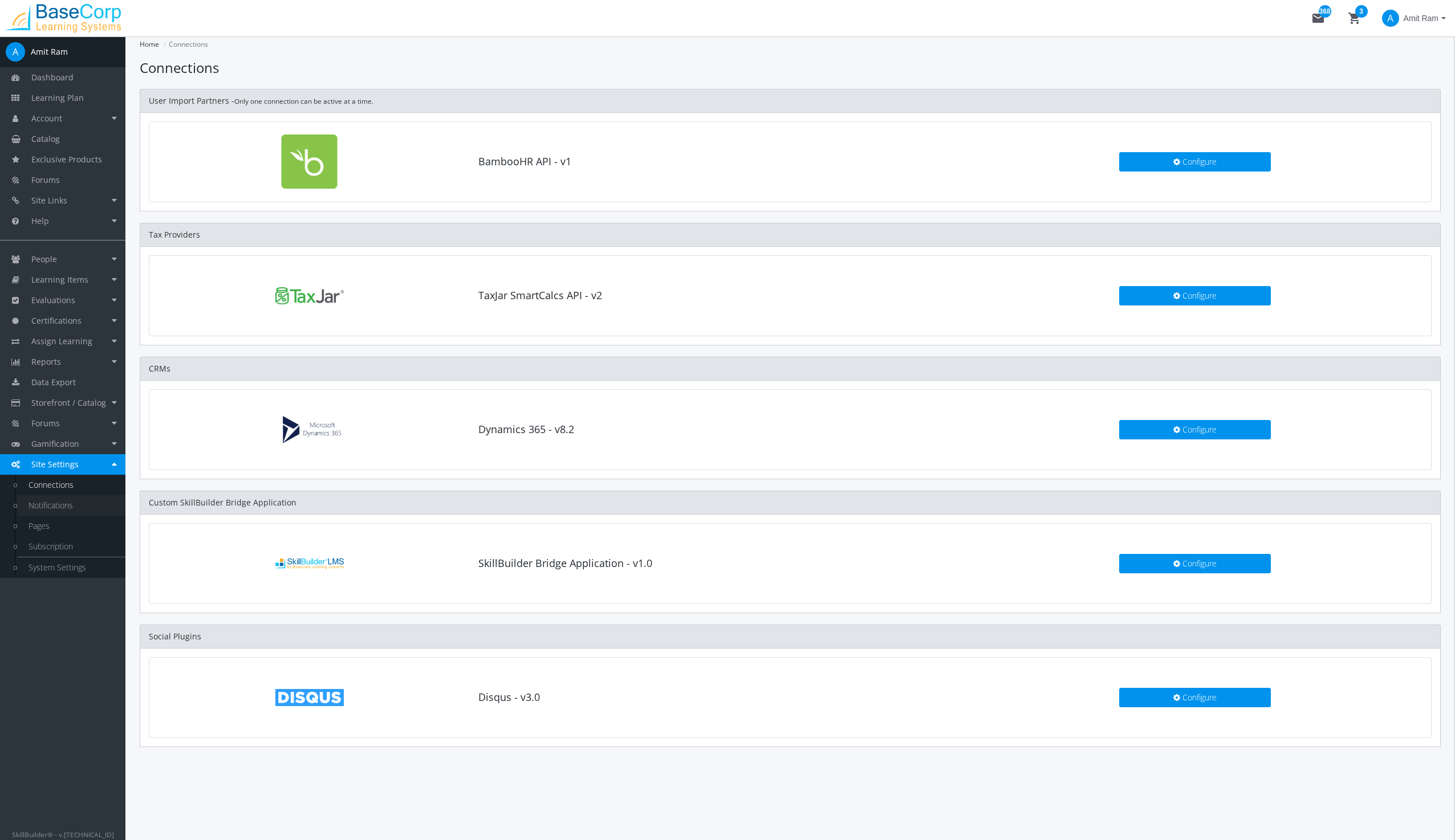
click at [50, 507] on link "Notifications" at bounding box center [71, 506] width 109 height 21
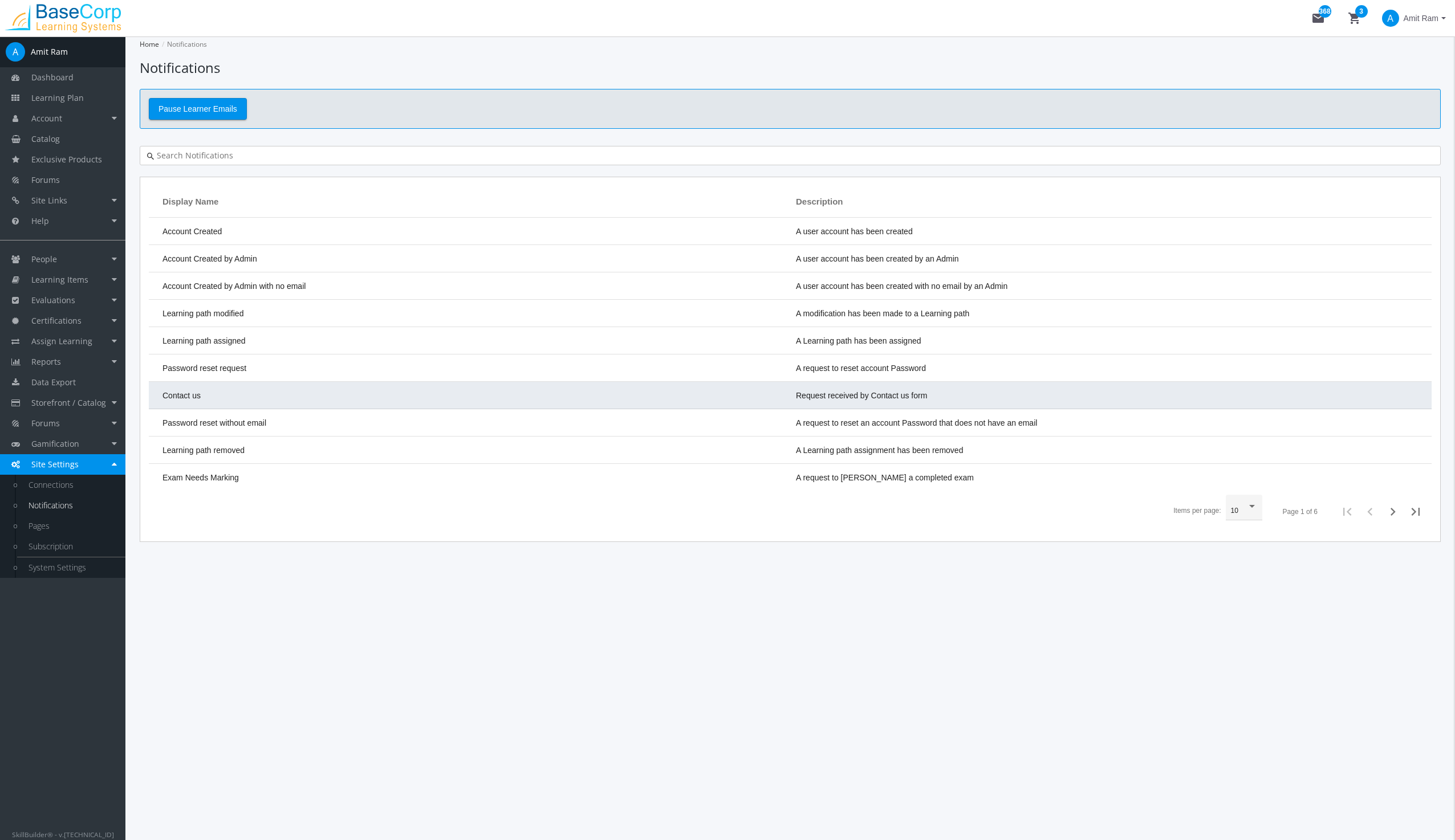
click at [196, 393] on span "Contact us" at bounding box center [182, 395] width 39 height 9
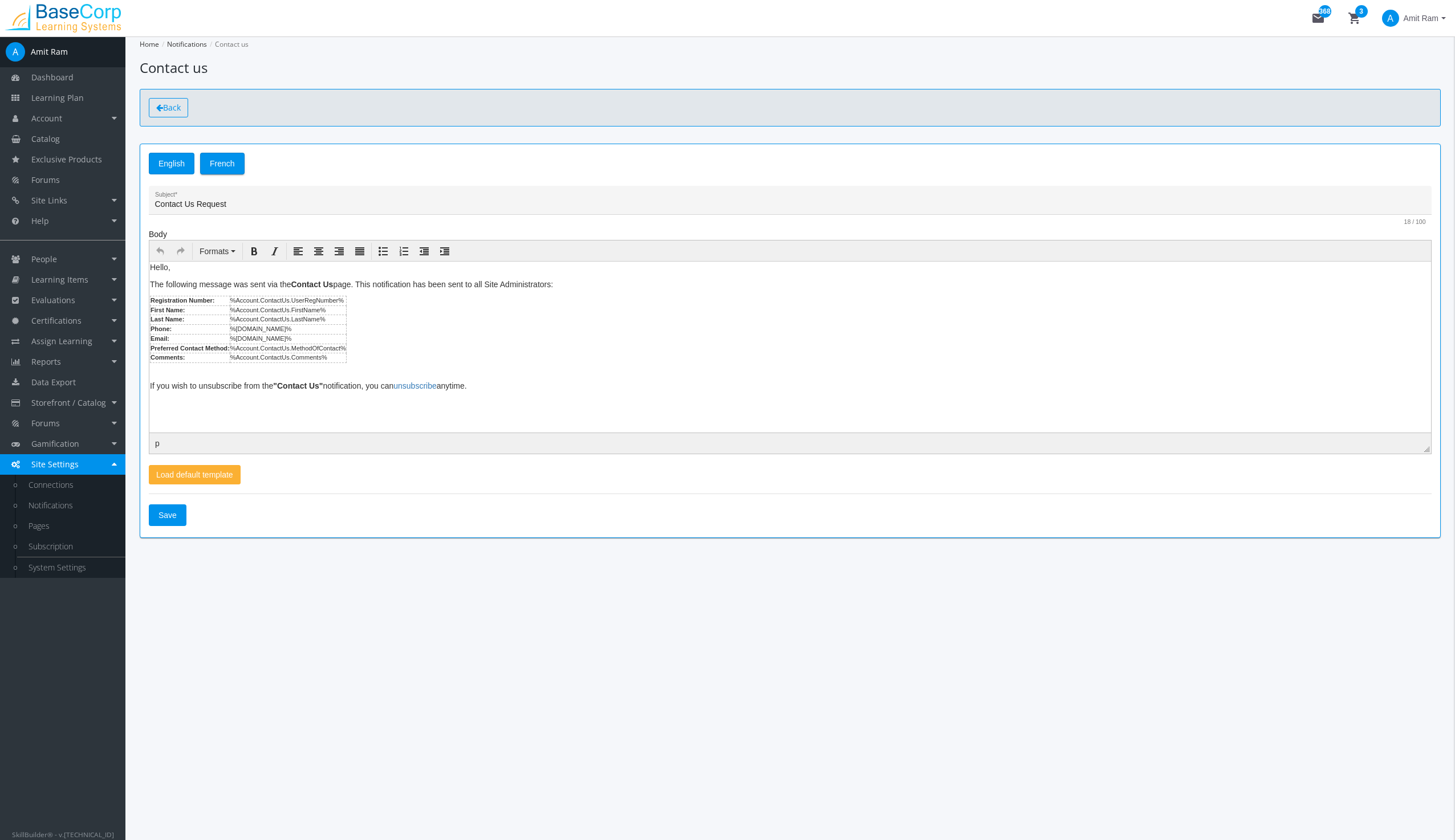
click at [175, 104] on span "Back" at bounding box center [172, 107] width 18 height 11
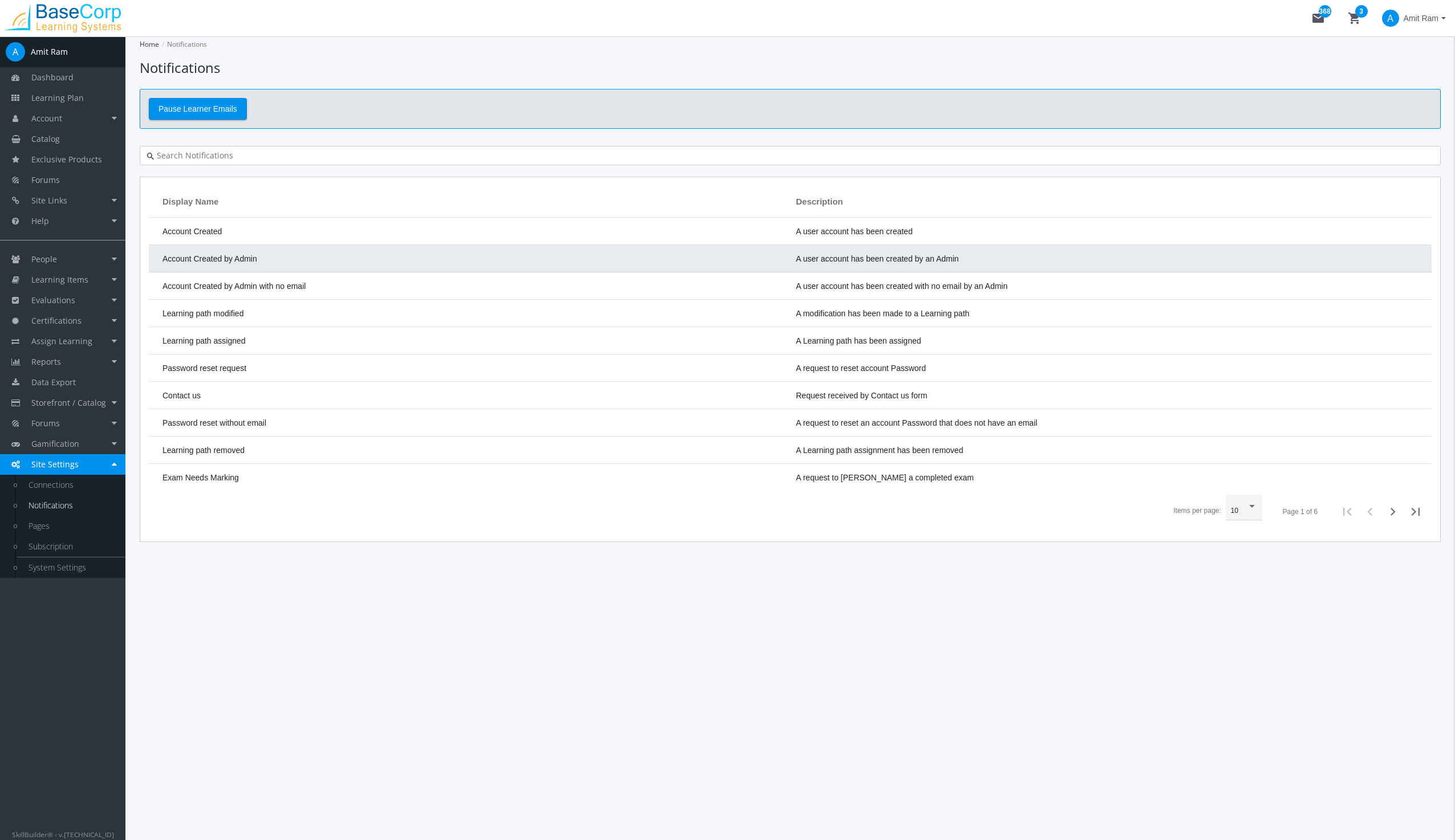
click at [238, 251] on td "Account Created by Admin" at bounding box center [469, 259] width 641 height 28
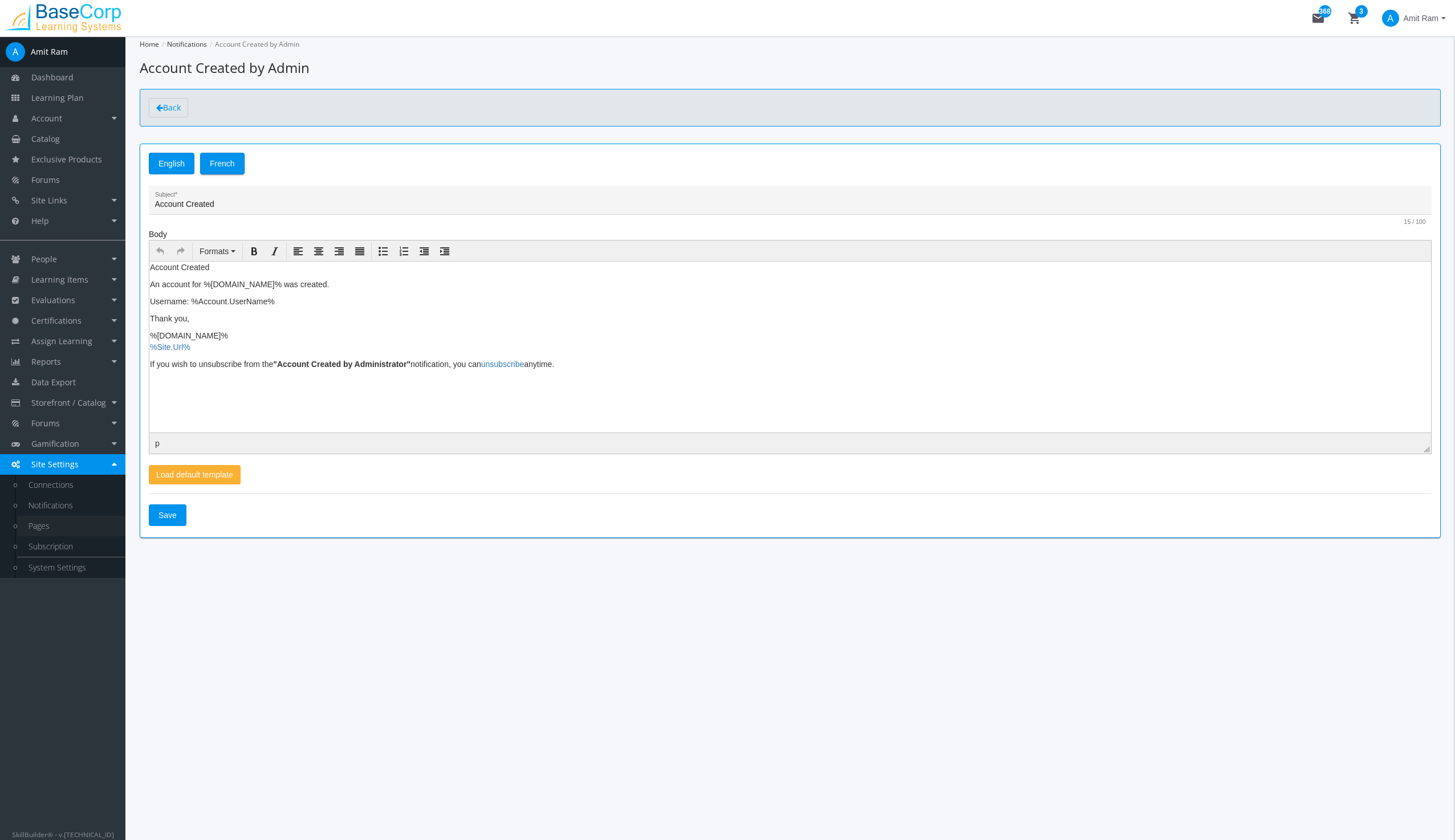
click at [47, 529] on link "Pages" at bounding box center [71, 526] width 109 height 21
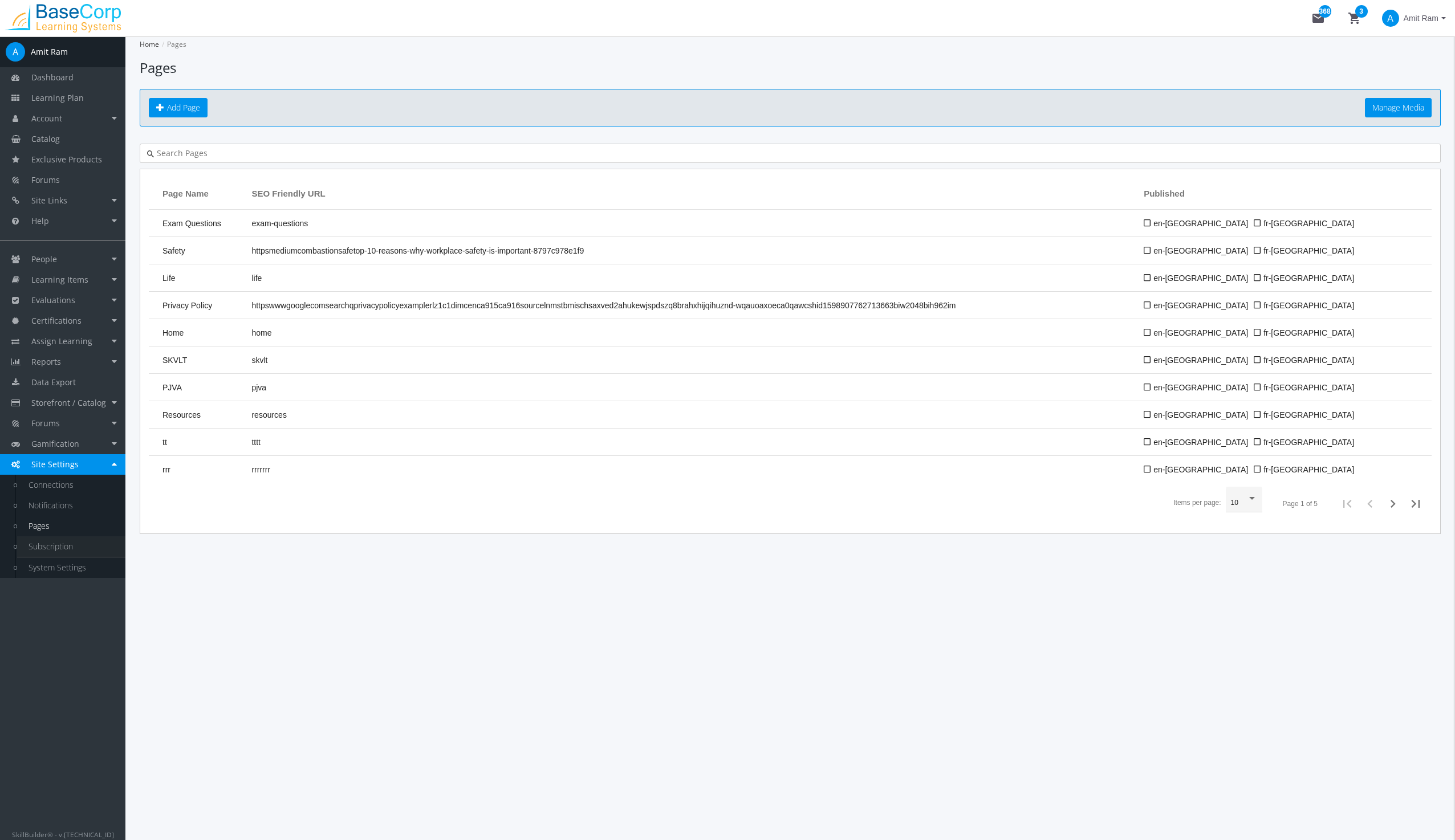
click at [54, 549] on link "Subscription" at bounding box center [71, 546] width 109 height 21
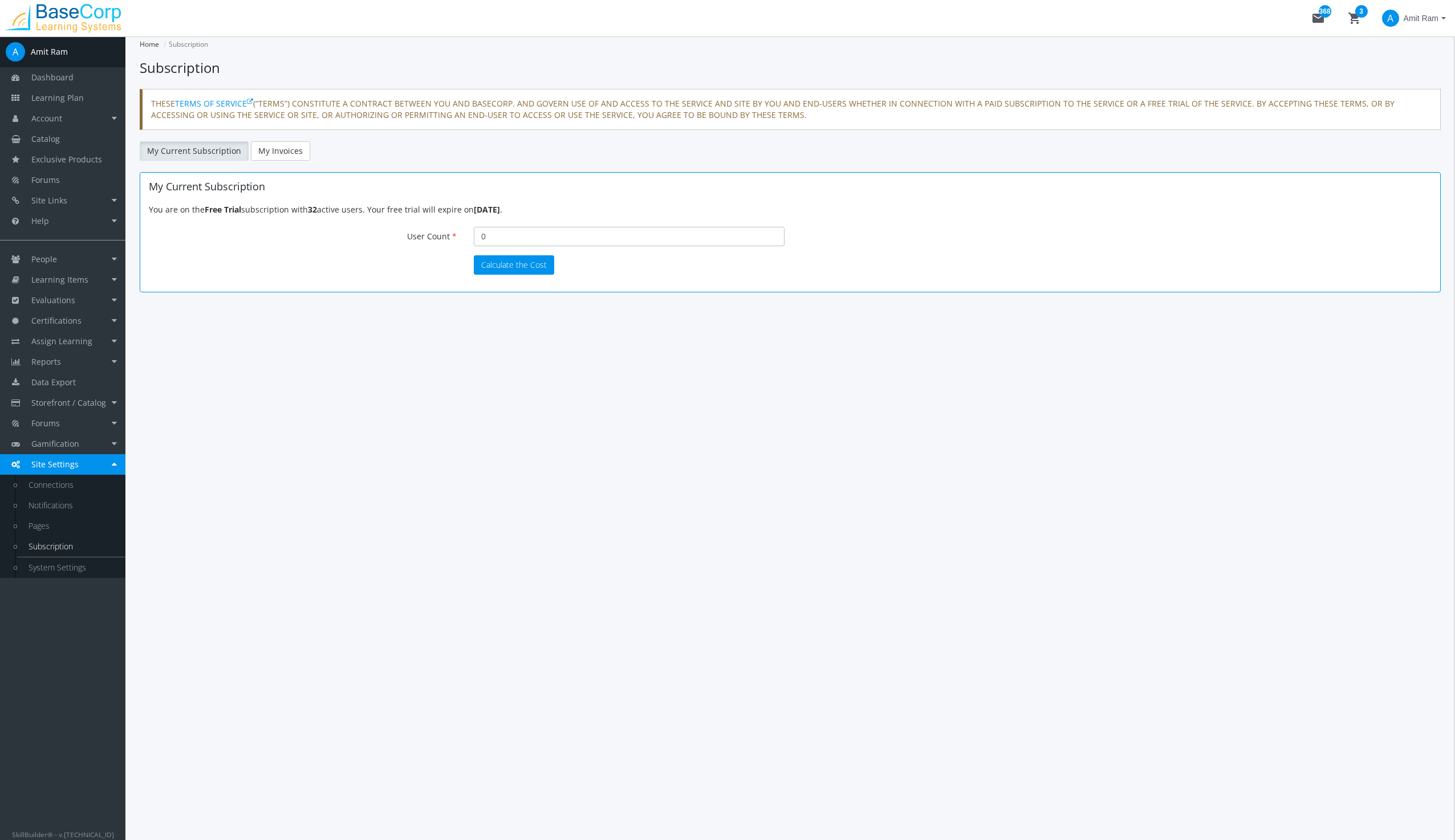
drag, startPoint x: 505, startPoint y: 230, endPoint x: 479, endPoint y: 215, distance: 30.0
click at [457, 234] on div "User Count 0 Your current number of active users is 32. Please disable some of …" at bounding box center [790, 237] width 1300 height 20
type input "200"
click at [520, 265] on button "Calculate the Cost" at bounding box center [514, 264] width 80 height 19
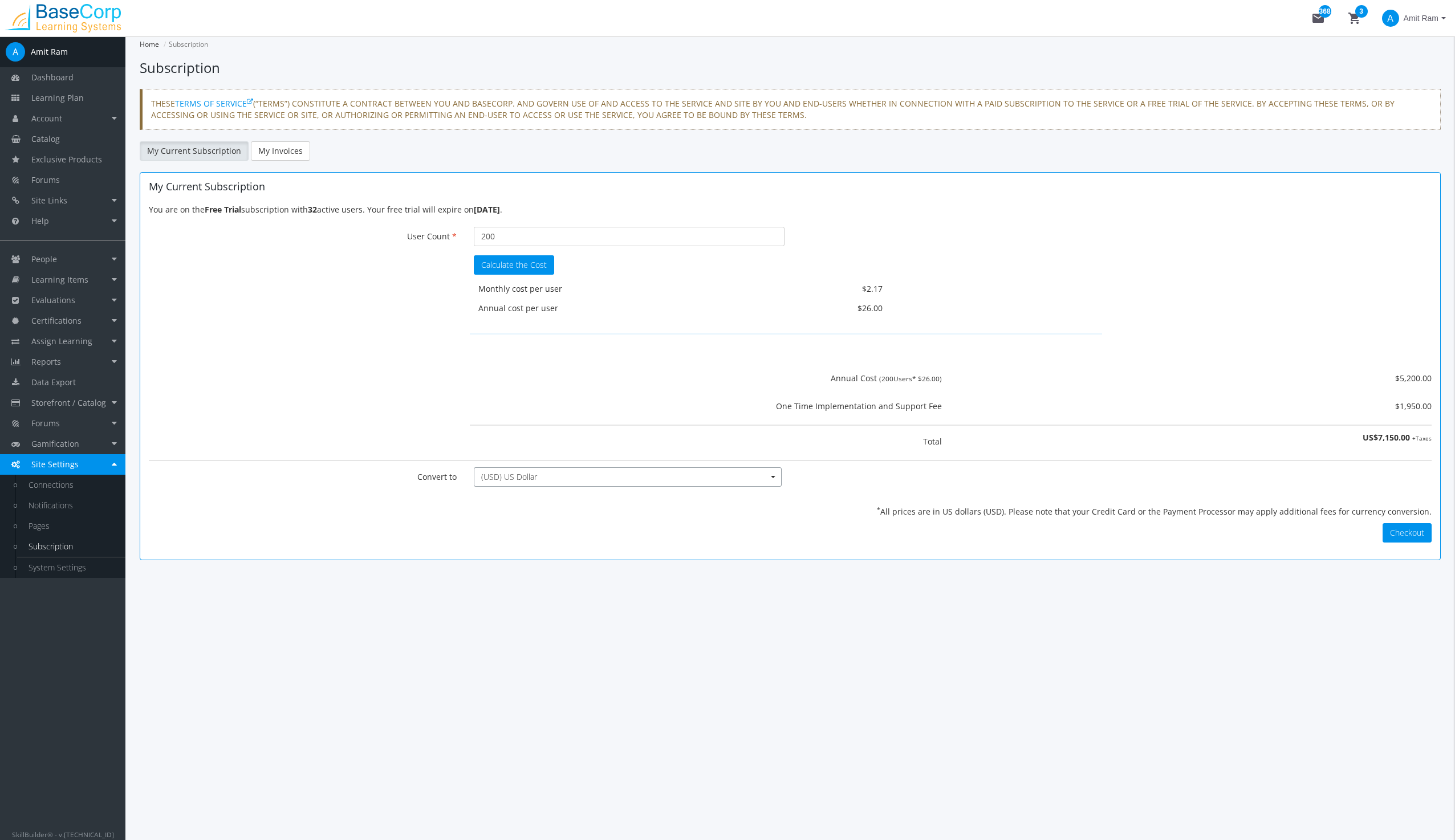
click at [720, 470] on span "(USD) US Dollar" at bounding box center [627, 477] width 307 height 19
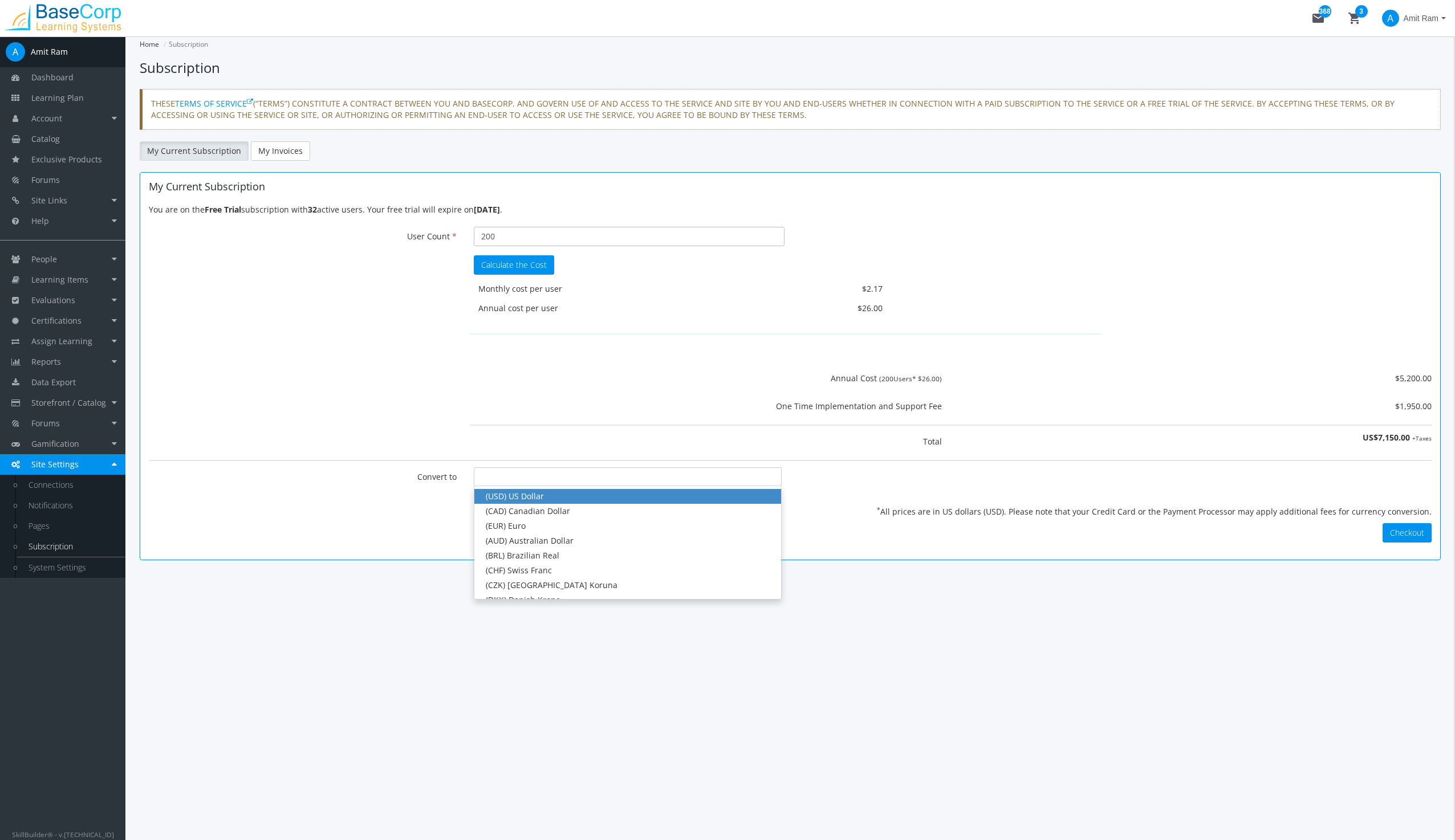
drag, startPoint x: 507, startPoint y: 241, endPoint x: 454, endPoint y: 240, distance: 53.0
click at [454, 240] on div "User Count 200 Your current number of active users is 32. Please disable some o…" at bounding box center [790, 237] width 1300 height 20
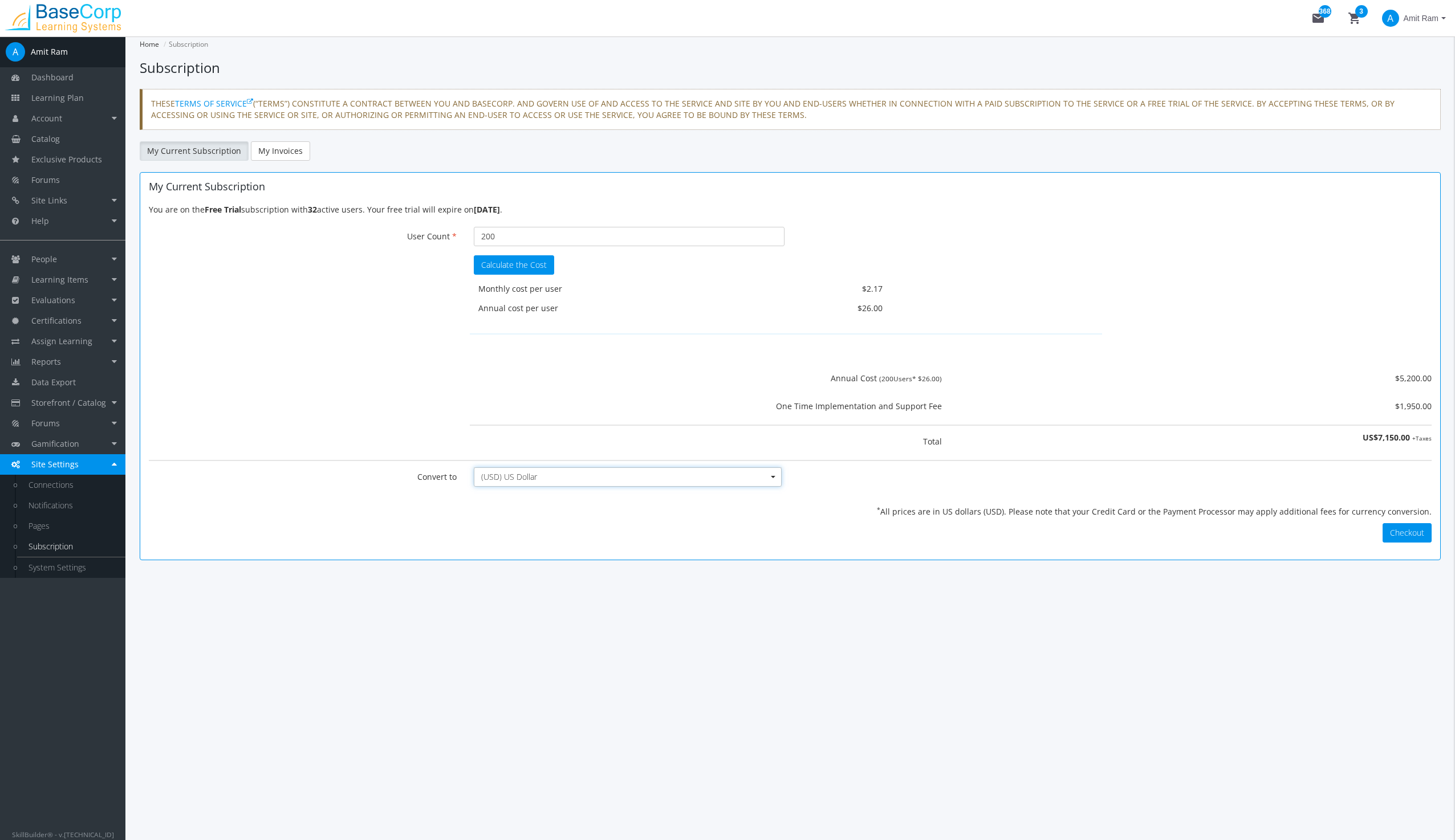
type input "9"
type input "900"
click at [47, 257] on span "People" at bounding box center [44, 259] width 25 height 11
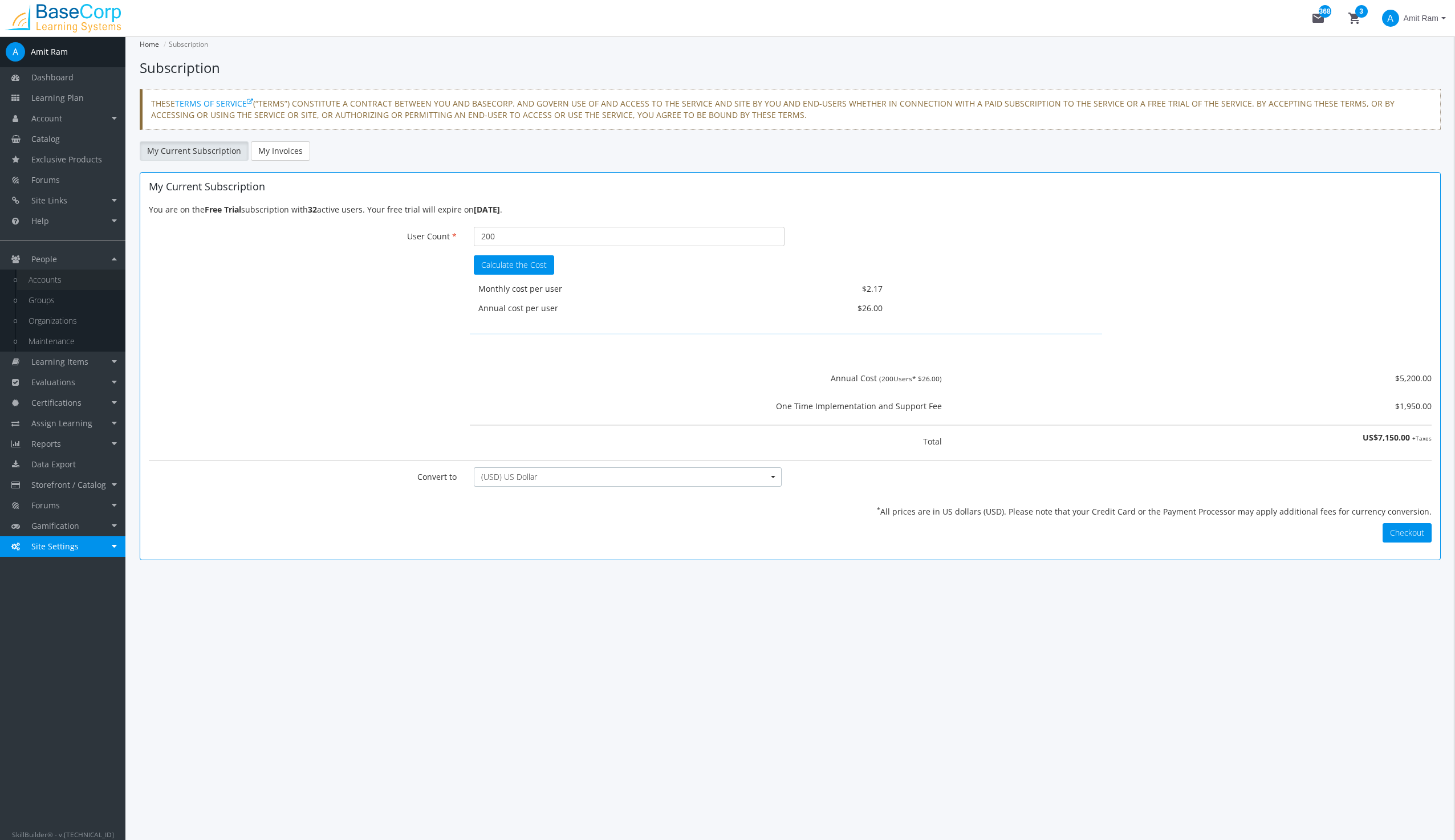
click at [45, 281] on link "Accounts" at bounding box center [71, 280] width 109 height 21
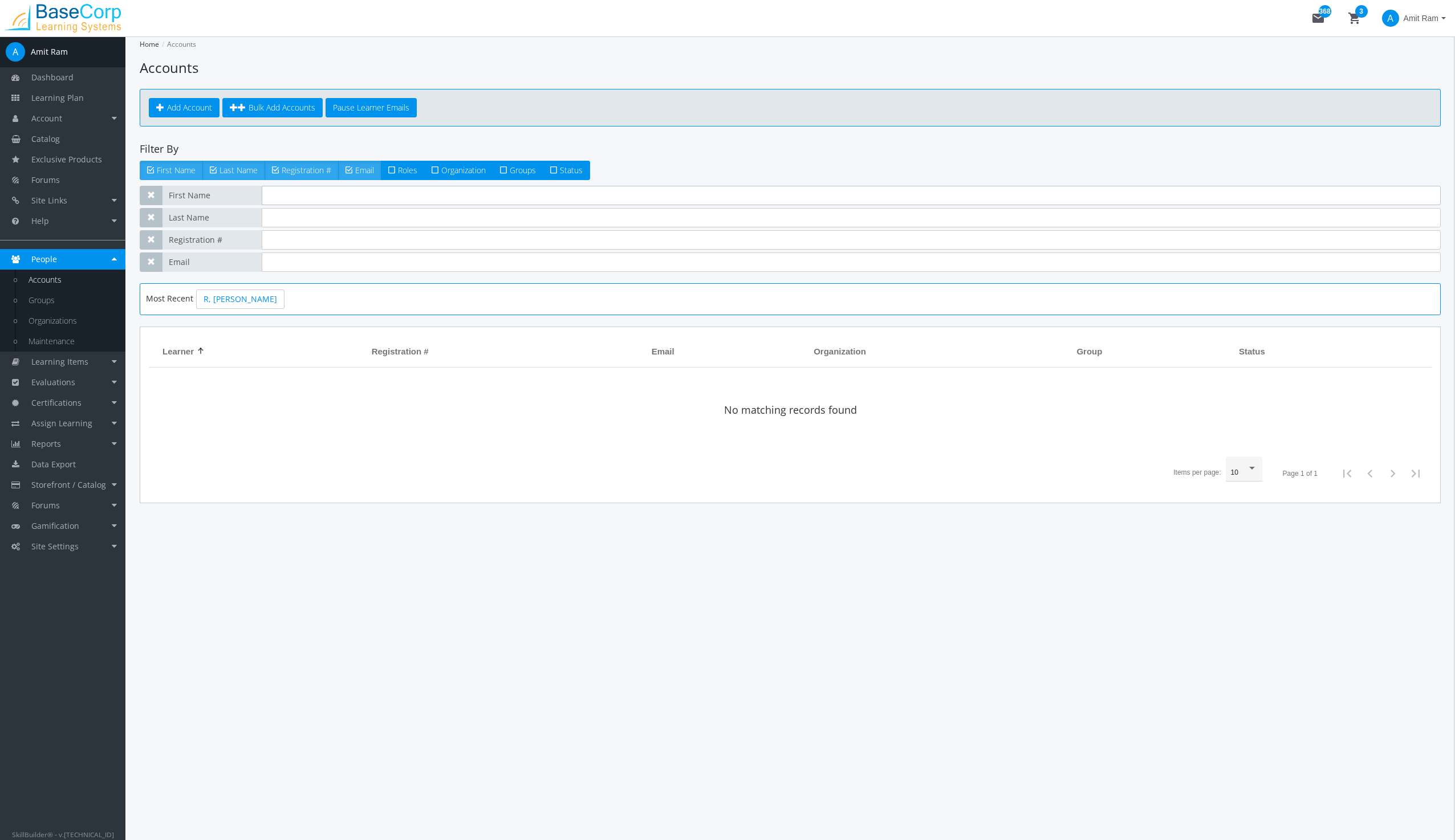
click at [307, 196] on input "text" at bounding box center [852, 195] width 1179 height 19
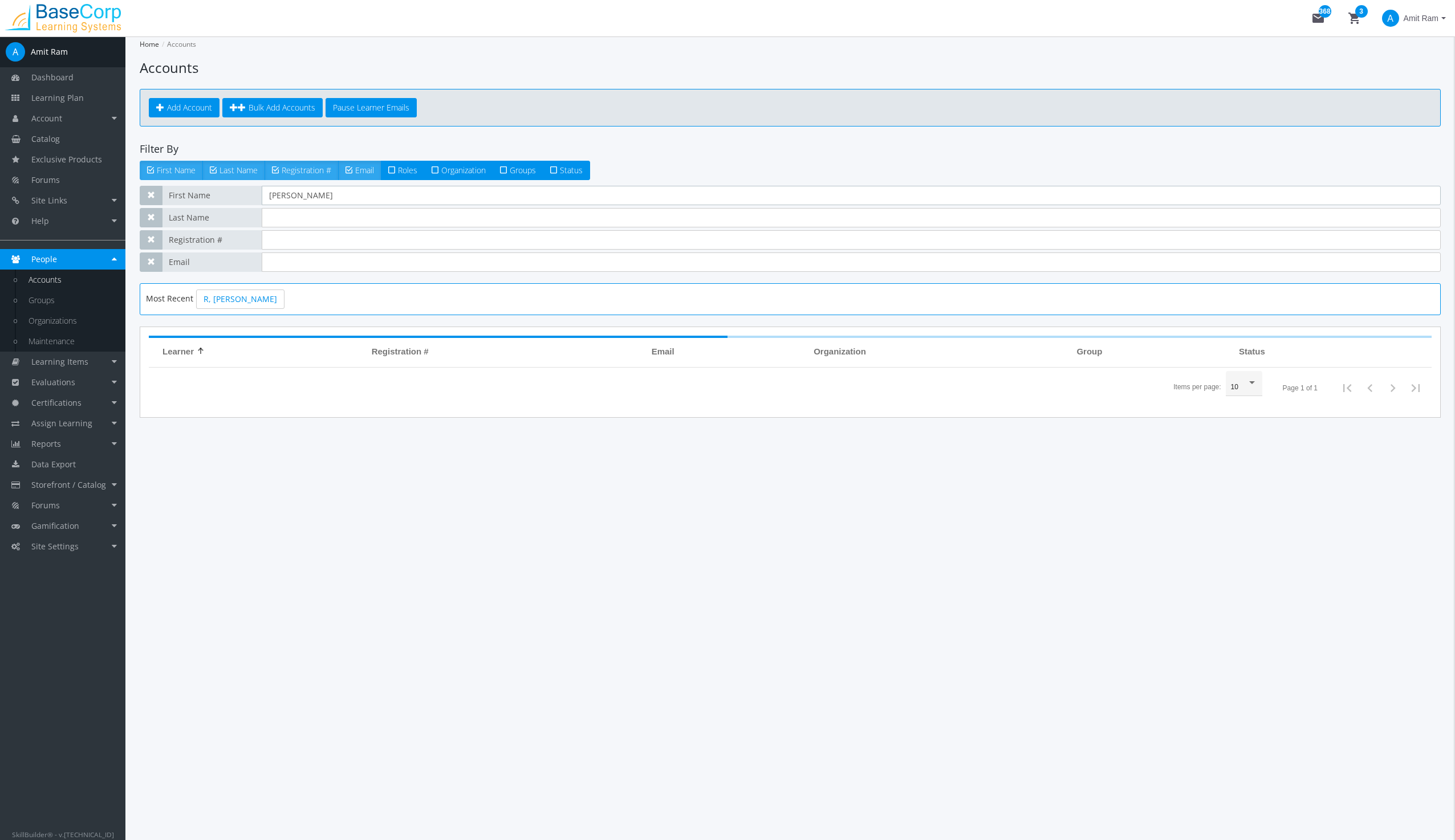
type input "[PERSON_NAME]"
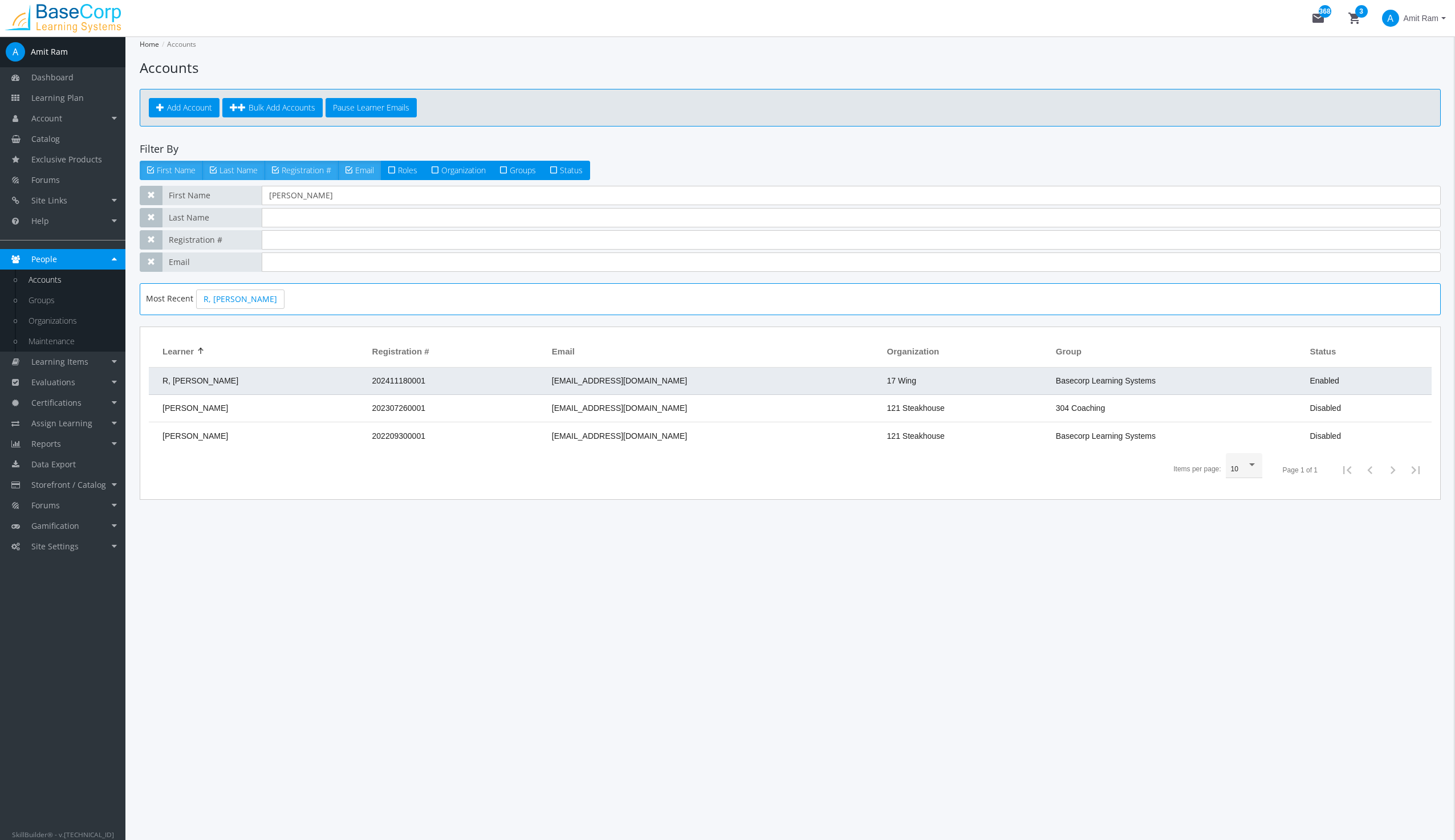
click at [251, 384] on td "R, [PERSON_NAME]" at bounding box center [257, 381] width 218 height 28
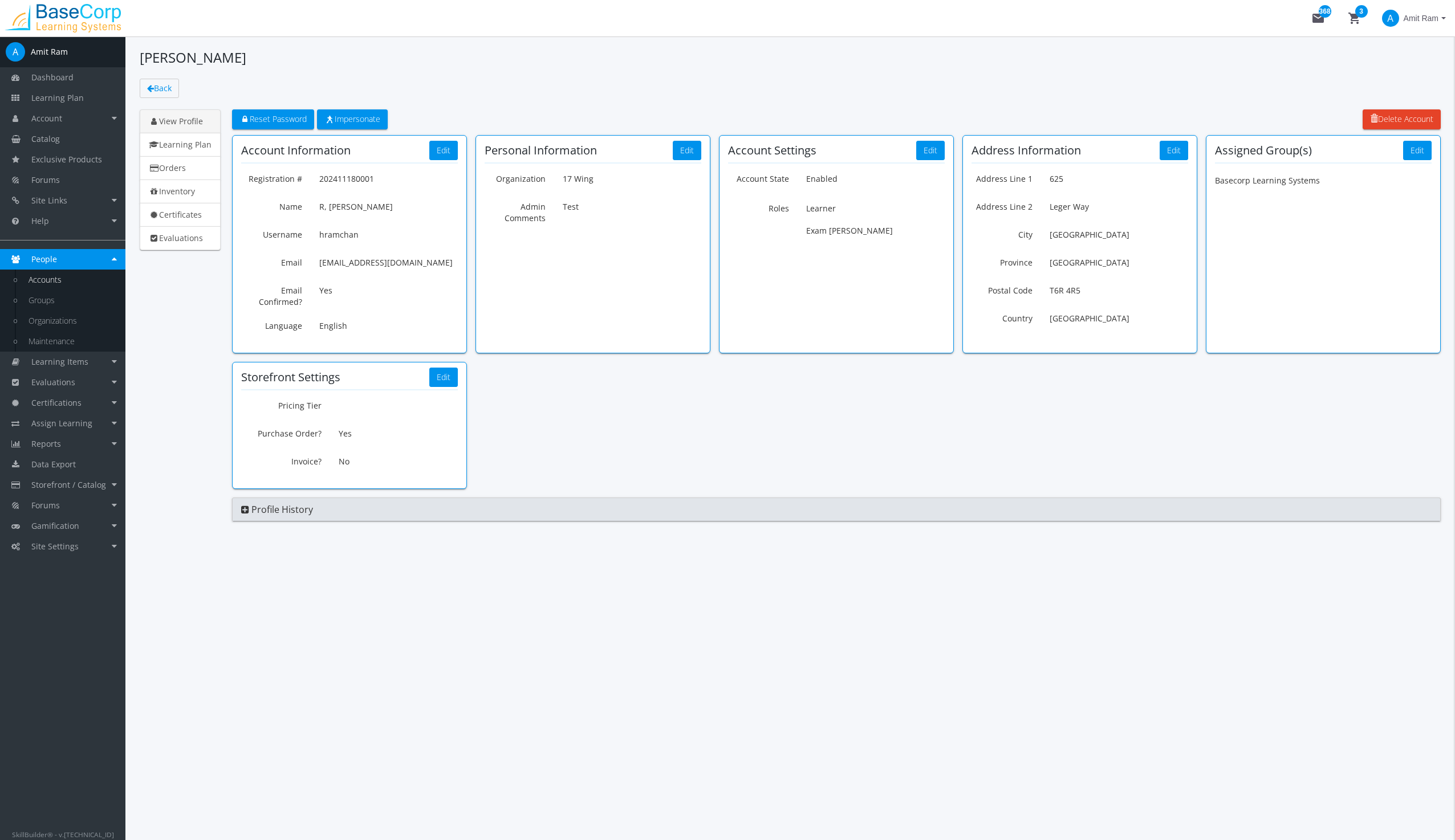
click at [185, 117] on link "View Profile" at bounding box center [180, 121] width 81 height 24
click at [173, 146] on link "Learning Plan" at bounding box center [180, 144] width 81 height 24
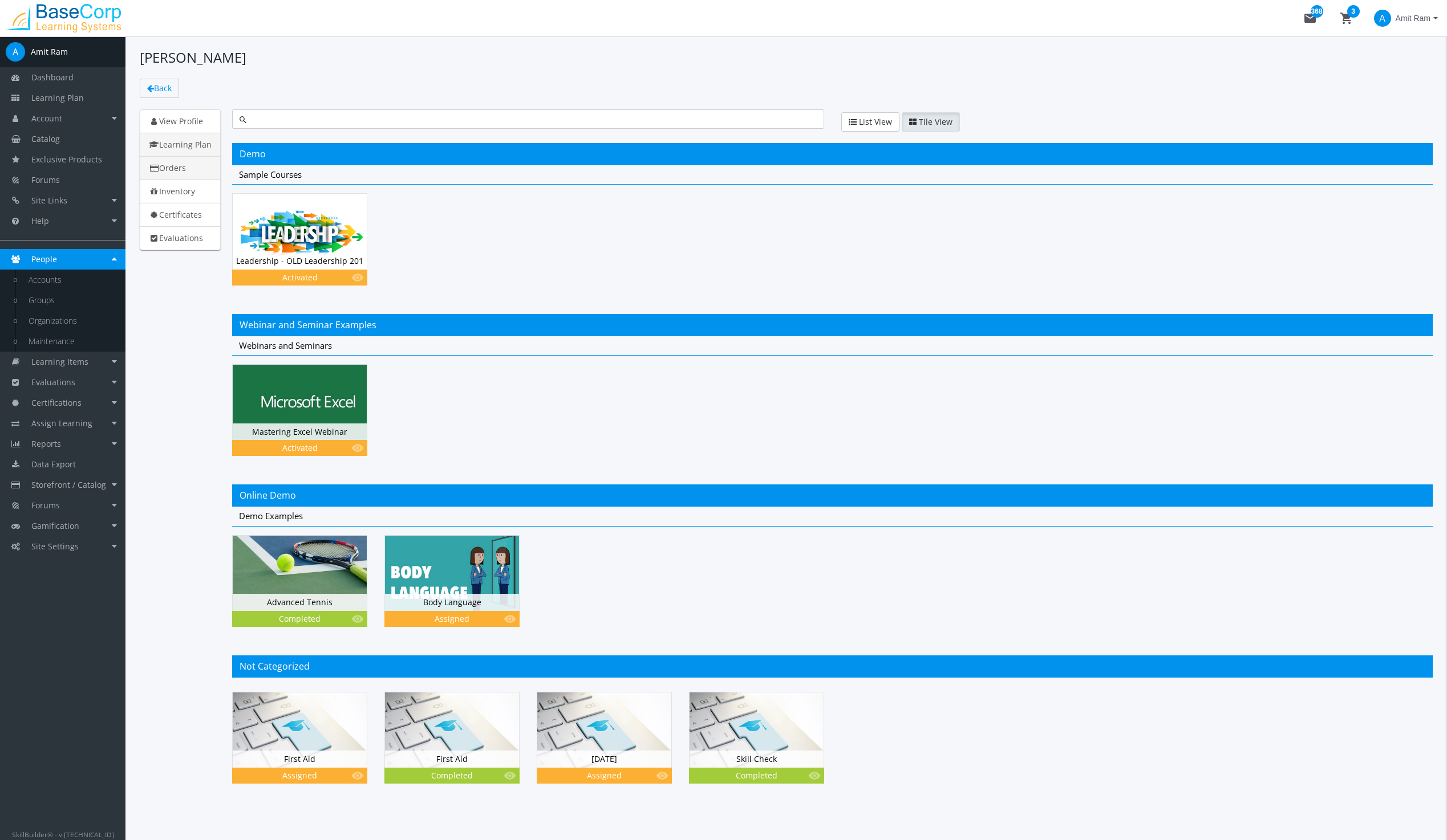
click at [177, 167] on link "Orders" at bounding box center [180, 168] width 81 height 24
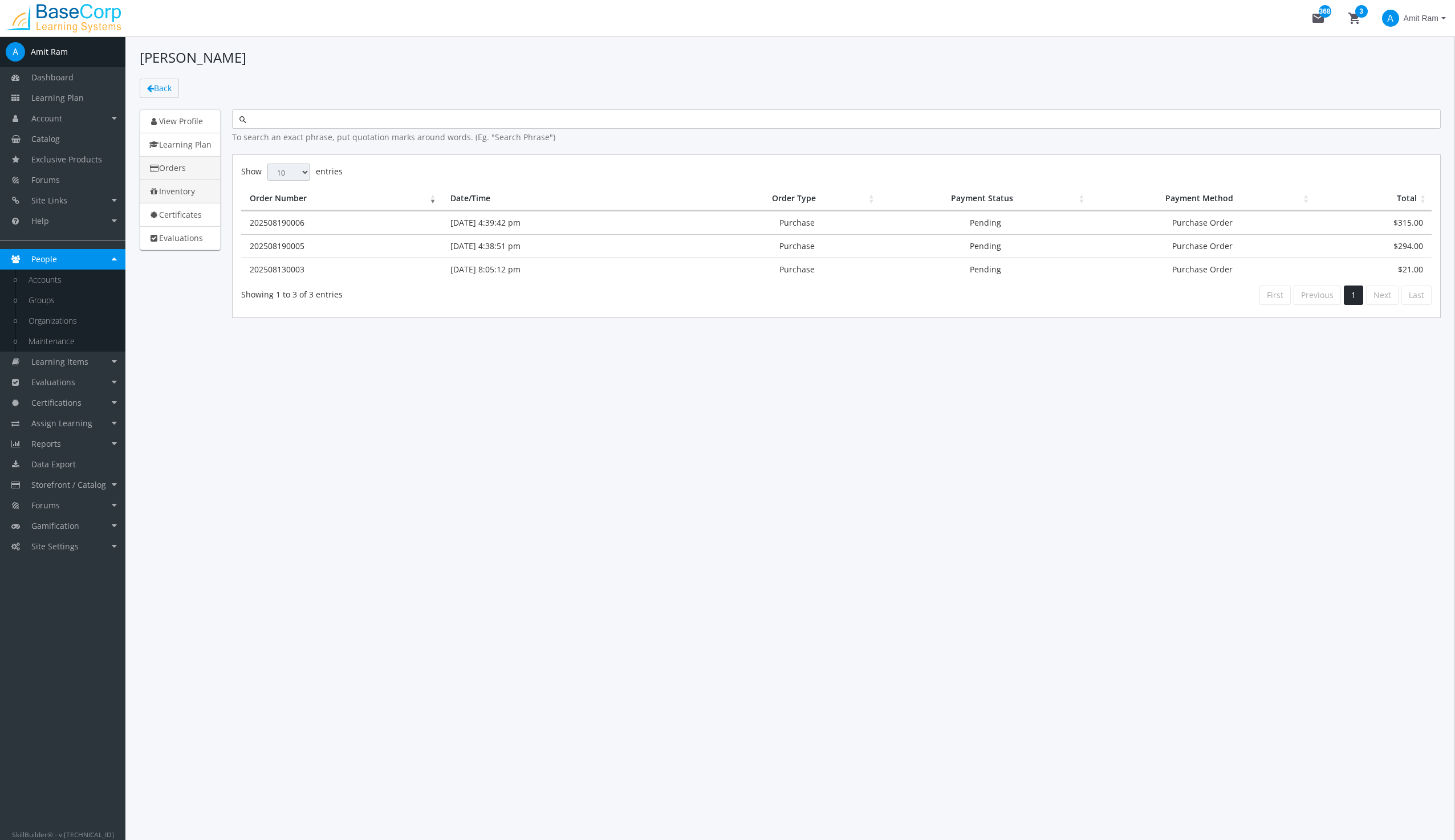
click at [174, 192] on link "Inventory" at bounding box center [180, 191] width 81 height 24
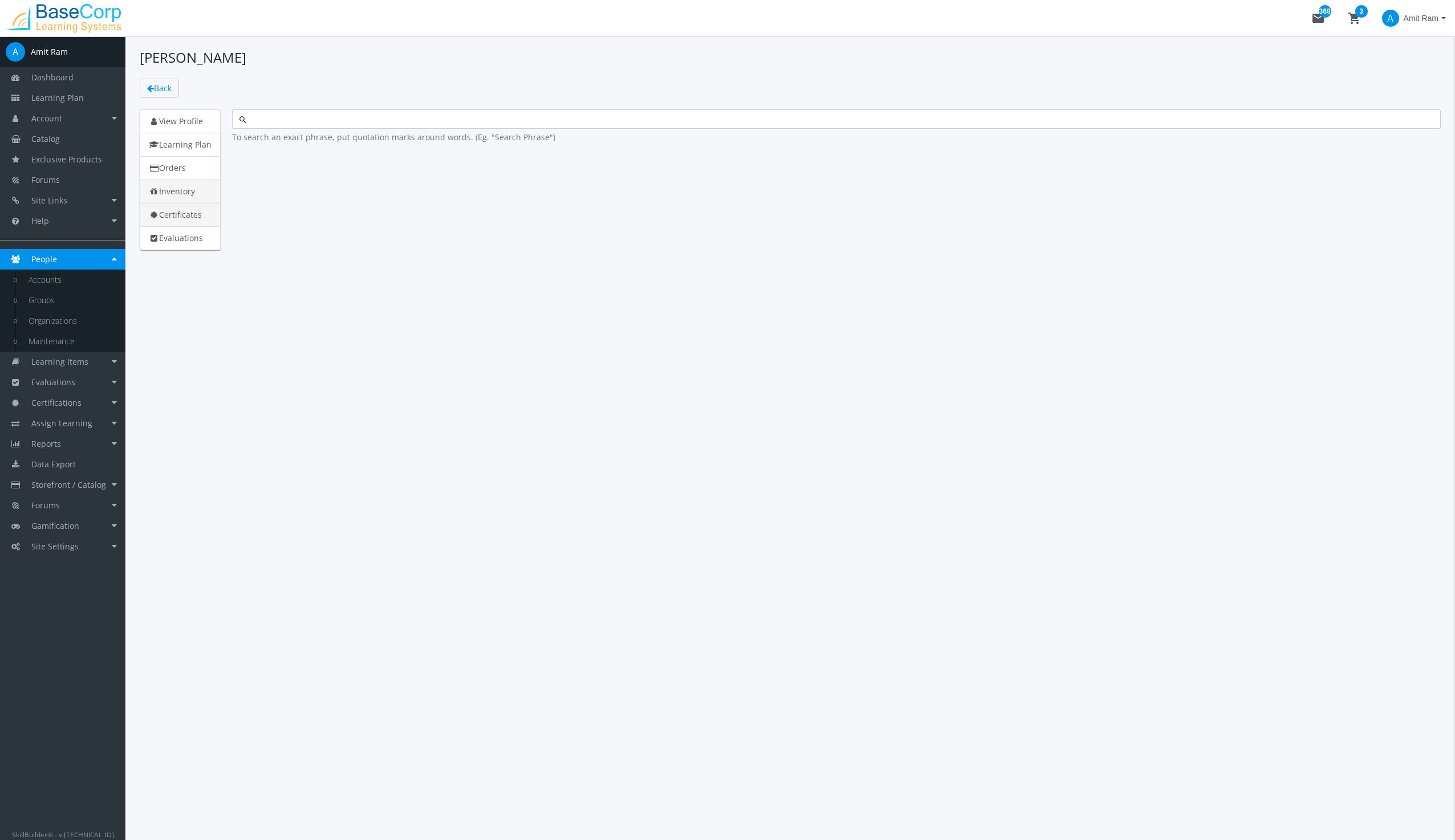
click at [176, 220] on link "Certificates" at bounding box center [180, 214] width 81 height 24
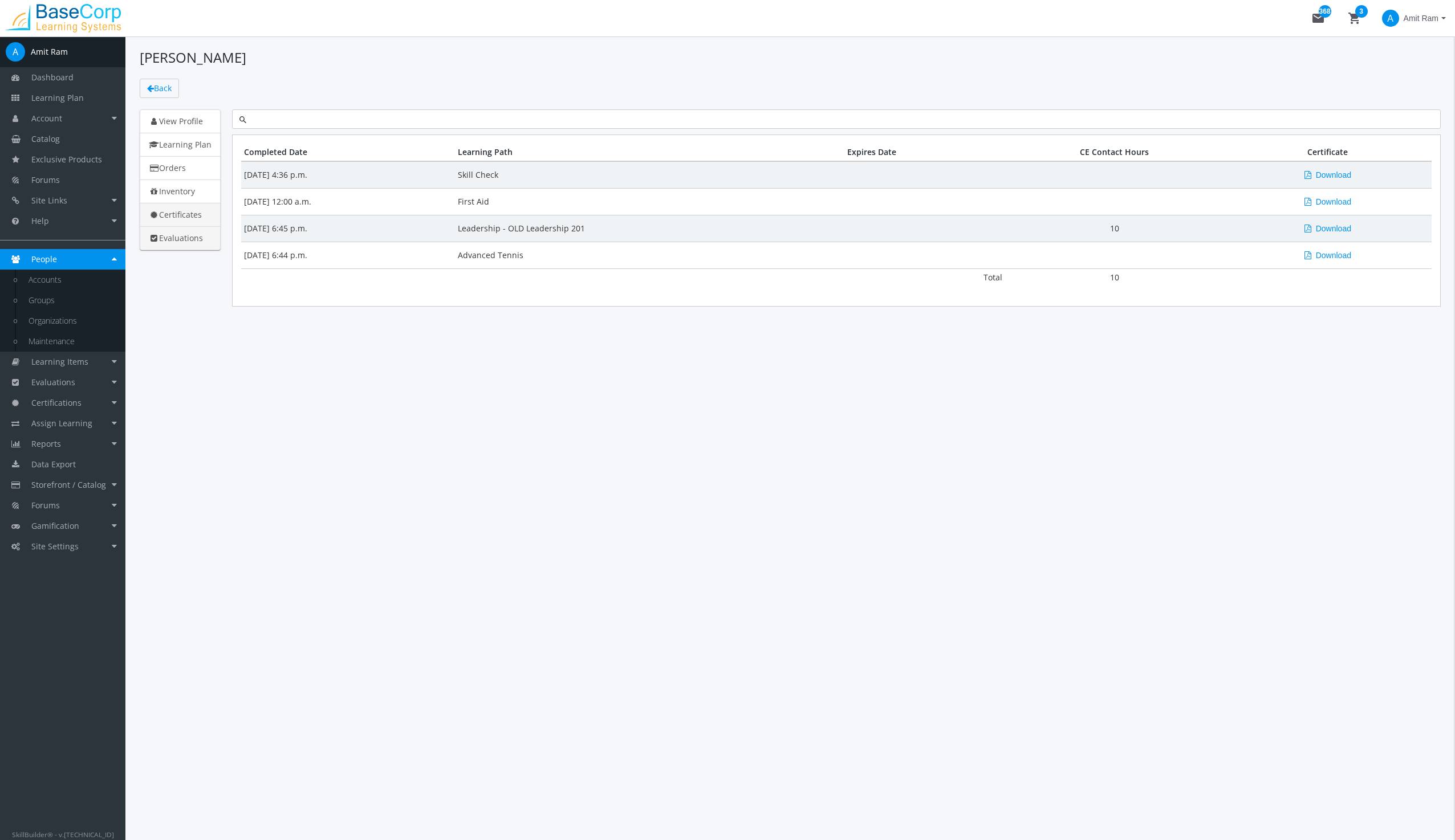
click at [174, 238] on link "Evaluations" at bounding box center [180, 238] width 81 height 24
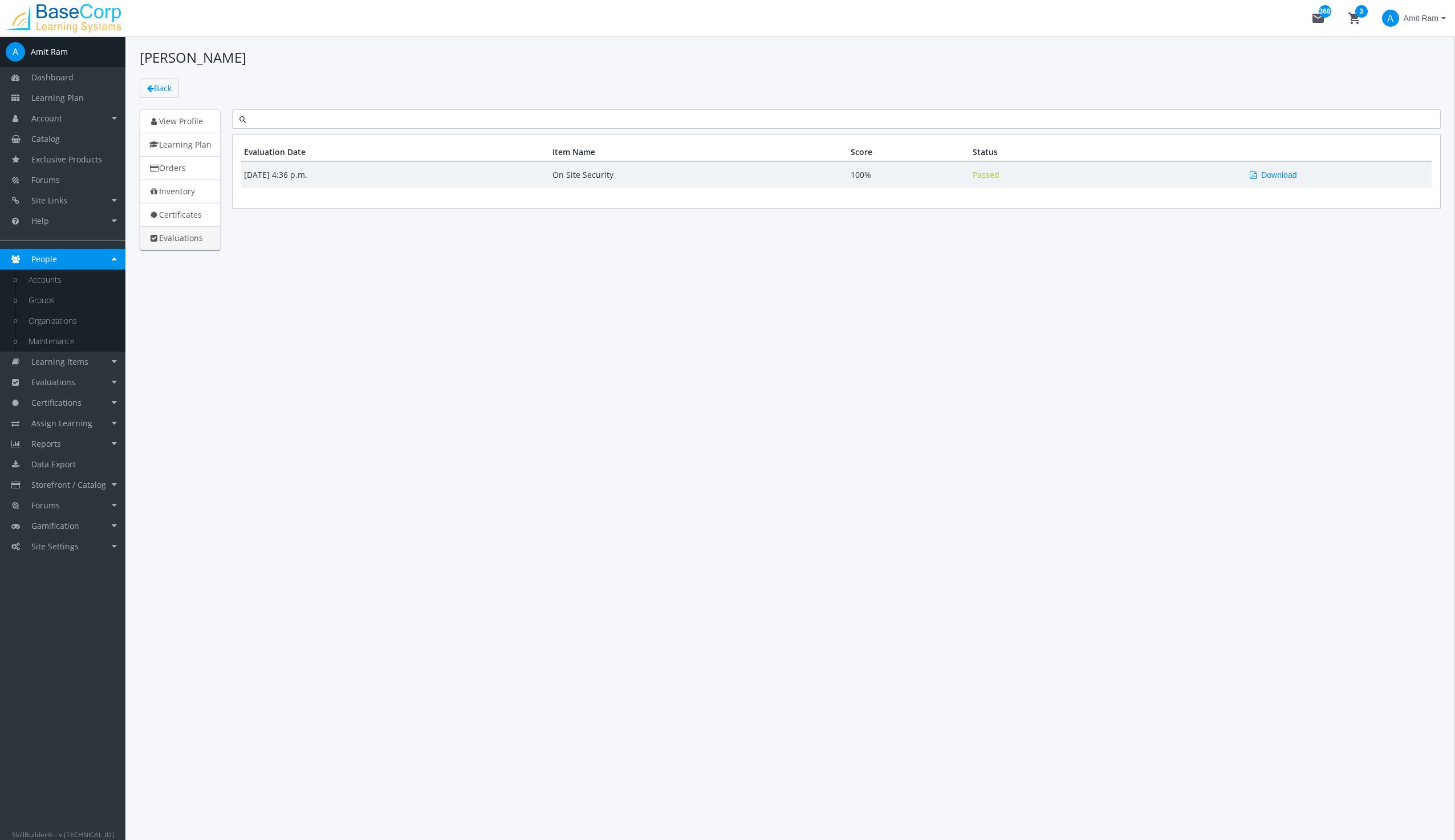
click at [1415, 18] on span "Amit Ram" at bounding box center [1420, 18] width 35 height 21
click at [1383, 96] on link "Sign Out" at bounding box center [1399, 102] width 103 height 12
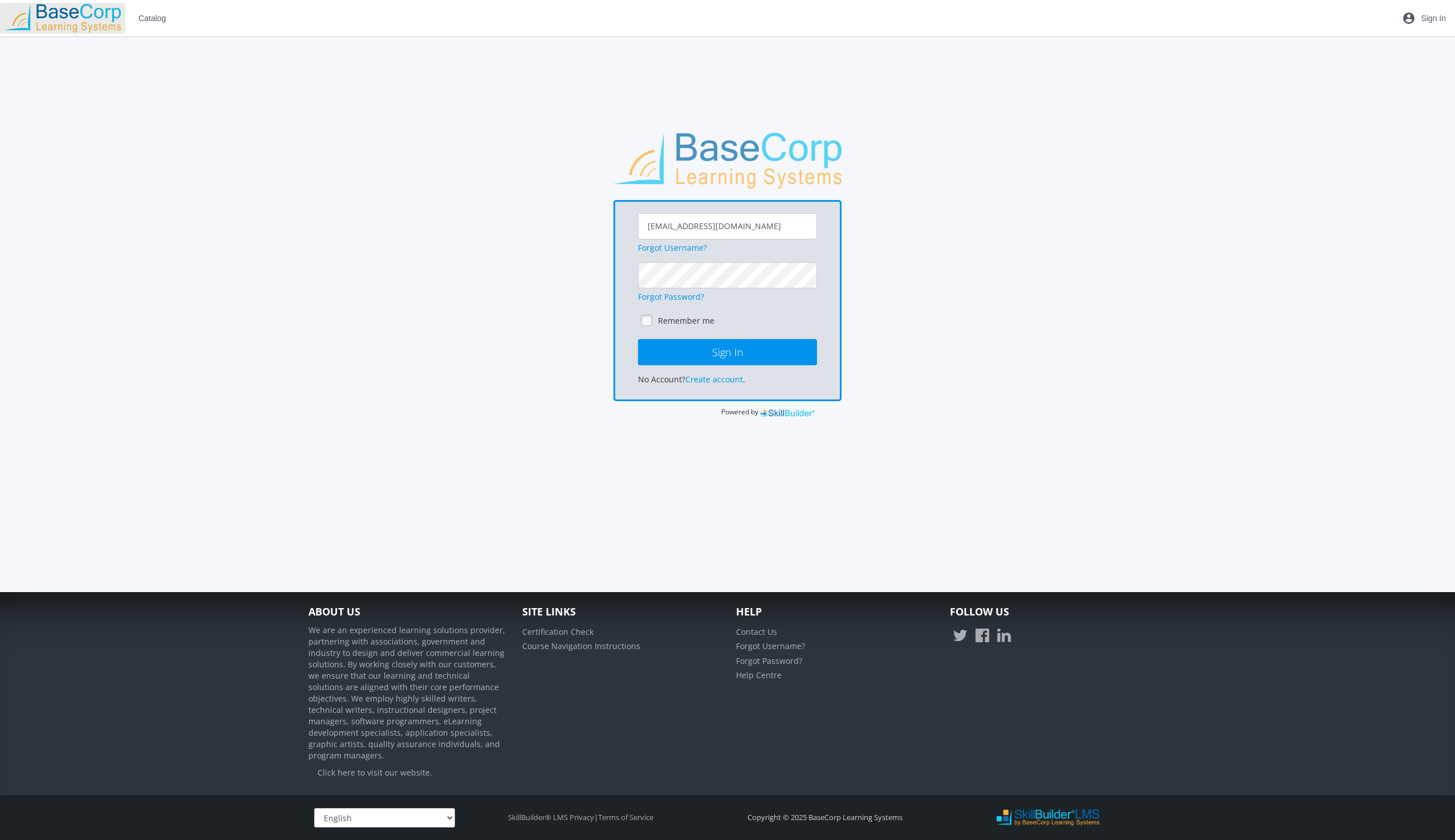
click at [69, 12] on img at bounding box center [62, 18] width 126 height 29
